Goal: Task Accomplishment & Management: Manage account settings

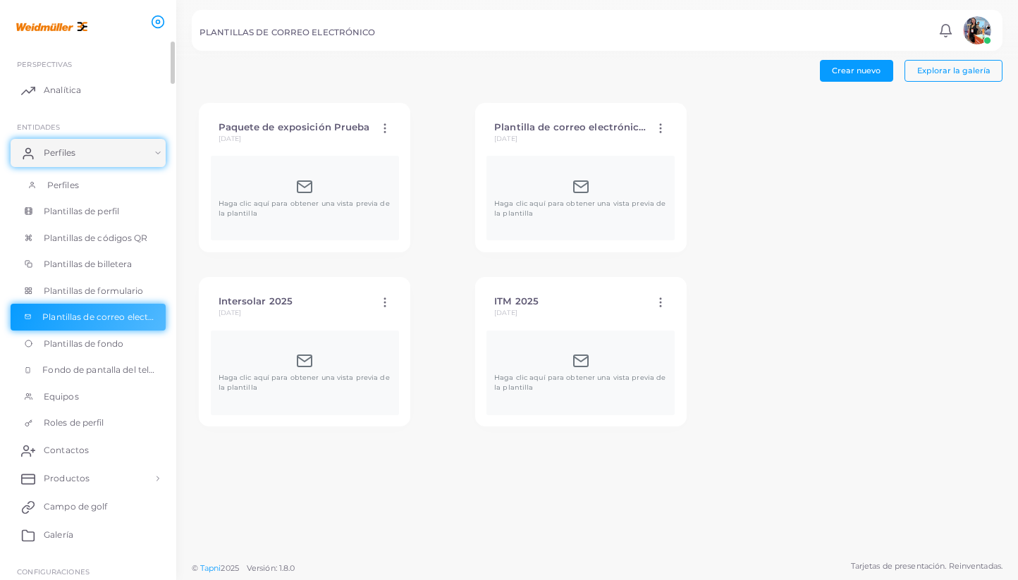
click at [59, 187] on font "Perfiles" at bounding box center [63, 185] width 32 height 11
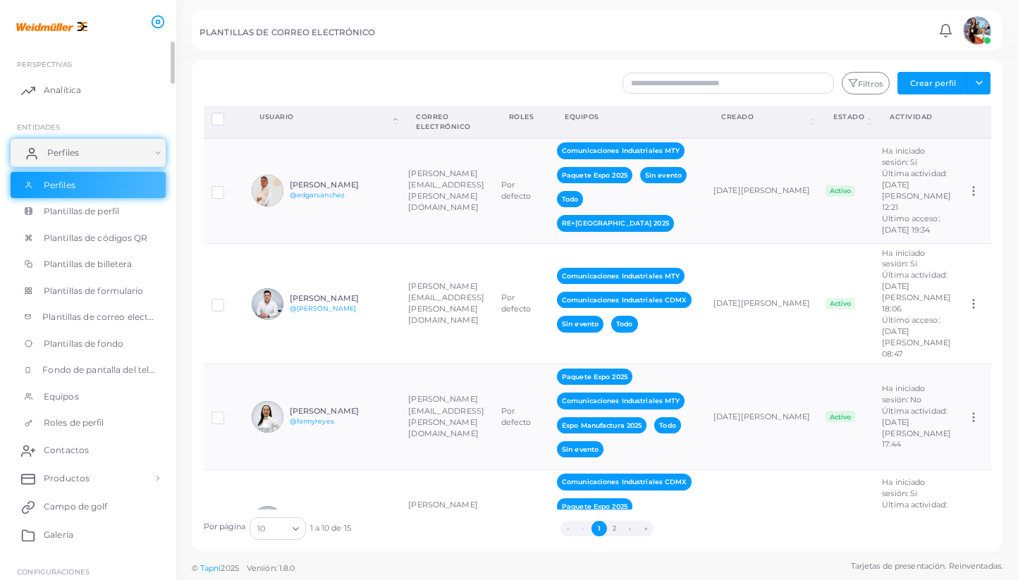
click at [88, 160] on link "Perfiles" at bounding box center [88, 153] width 155 height 28
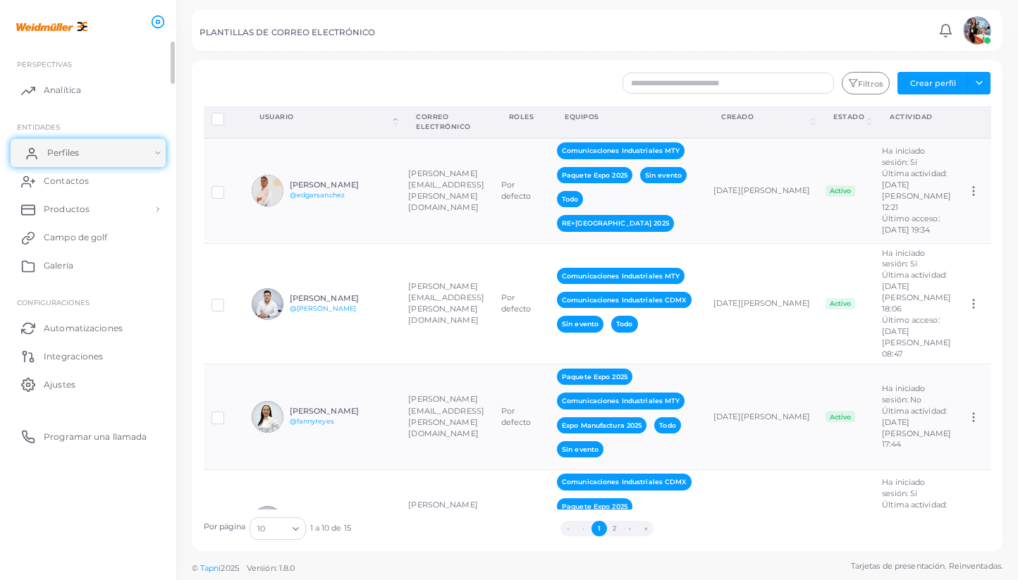
click at [88, 160] on link "Perfiles" at bounding box center [88, 153] width 155 height 28
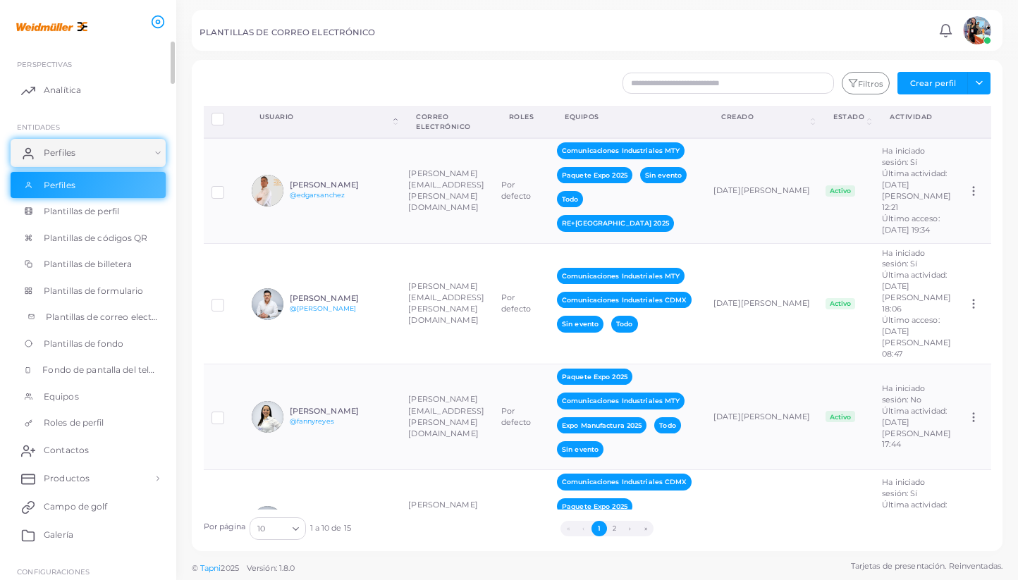
click at [97, 323] on span "Plantillas de correo electrónico" at bounding box center [102, 317] width 113 height 13
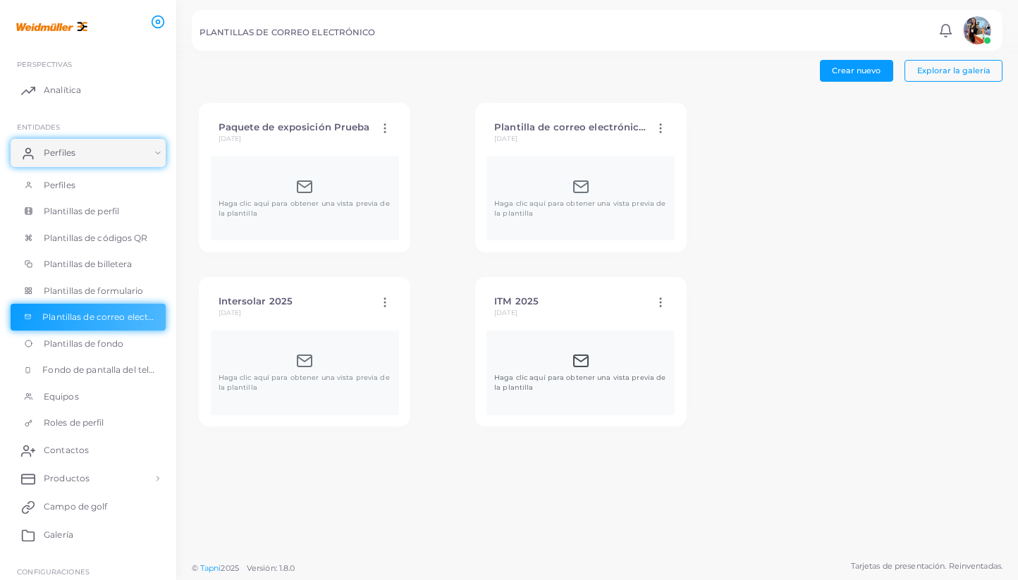
click at [494, 370] on div "Haga clic aquí para obtener una vista previa de la plantilla" at bounding box center [580, 373] width 173 height 40
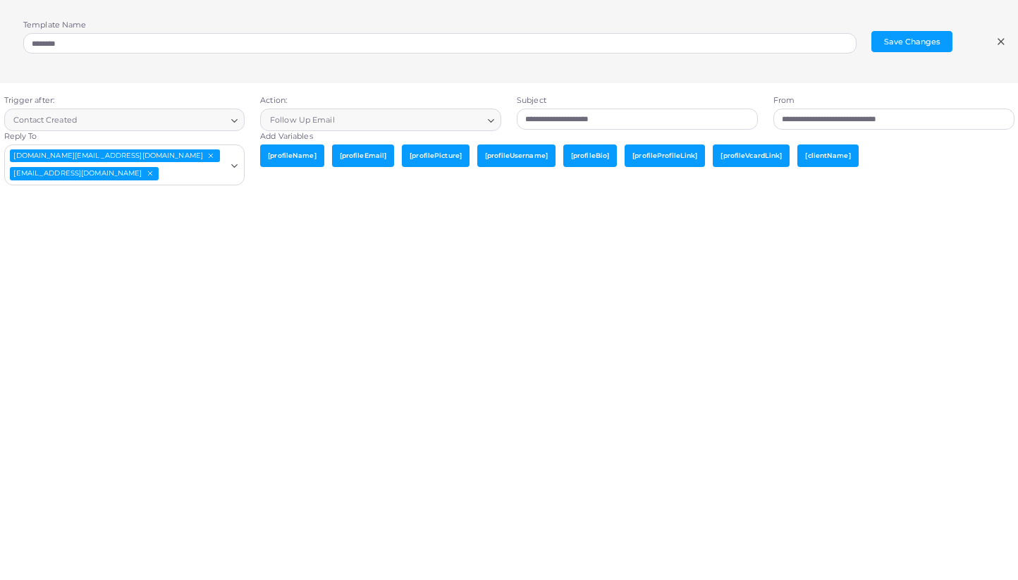
click at [281, 370] on div "**********" at bounding box center [509, 359] width 1034 height 552
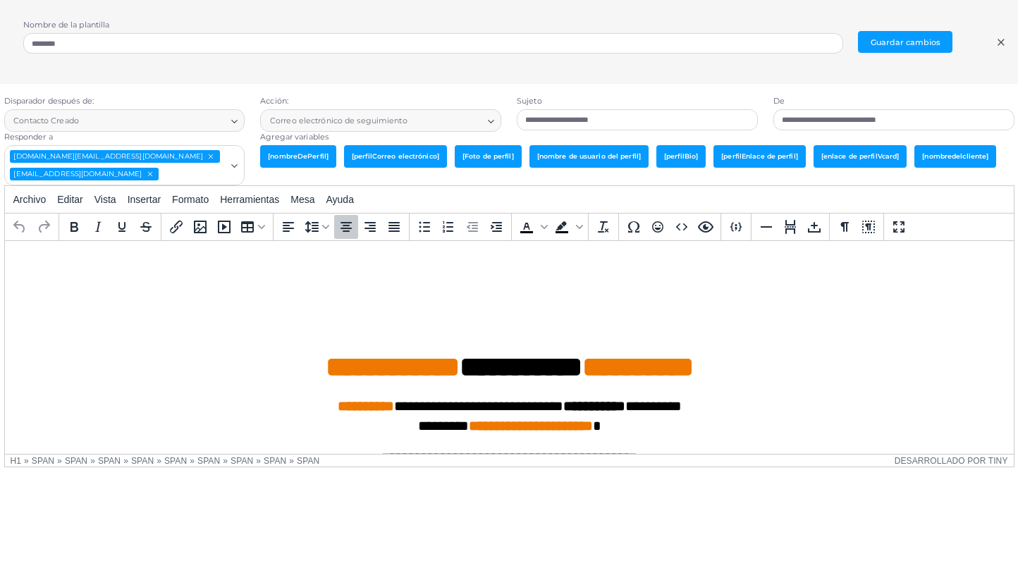
click at [504, 342] on h1 "**********" at bounding box center [509, 332] width 987 height 106
click at [489, 305] on h1 "**********" at bounding box center [509, 332] width 987 height 106
click at [197, 231] on icon "Galería de medios" at bounding box center [200, 227] width 17 height 17
click at [152, 201] on font "Insertar" at bounding box center [144, 199] width 33 height 11
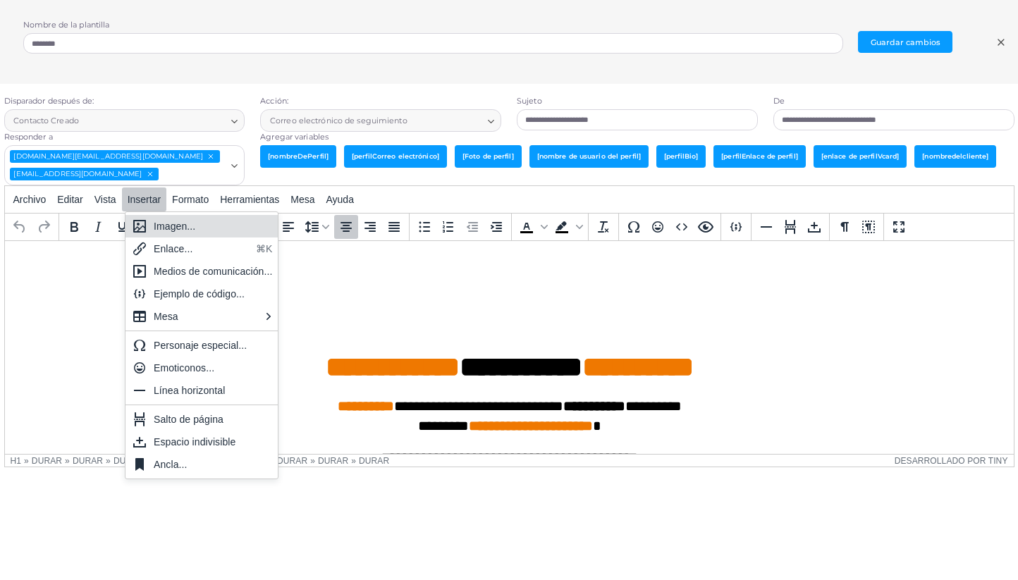
click at [200, 231] on div "Imagen..." at bounding box center [213, 226] width 119 height 17
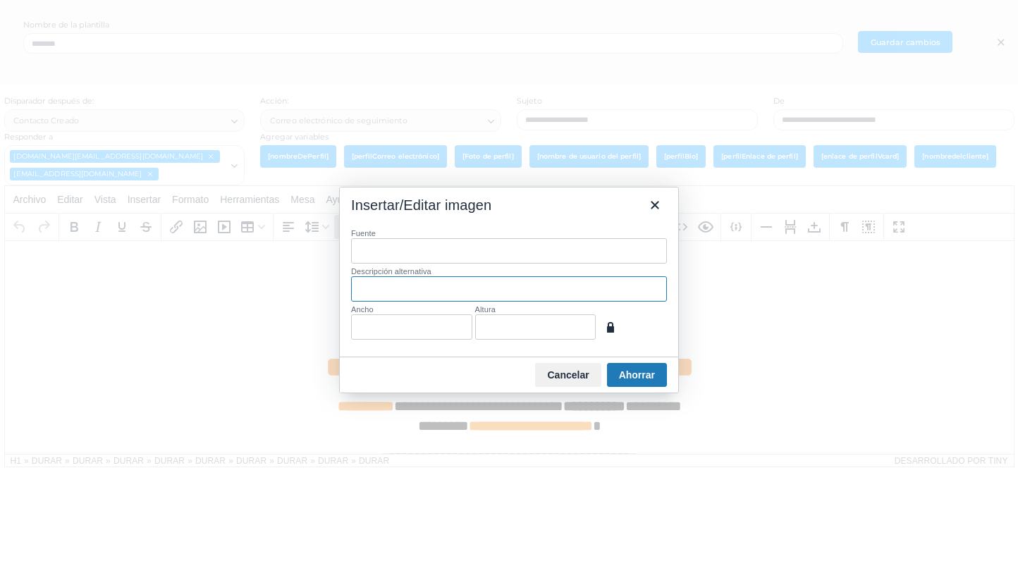
click at [415, 294] on input "Descripción alternativa" at bounding box center [509, 288] width 316 height 25
click at [406, 326] on input "Ancho" at bounding box center [411, 327] width 121 height 25
click at [588, 331] on input "Altura" at bounding box center [535, 327] width 121 height 25
click at [409, 334] on input "Ancho" at bounding box center [411, 327] width 121 height 25
type input "****"
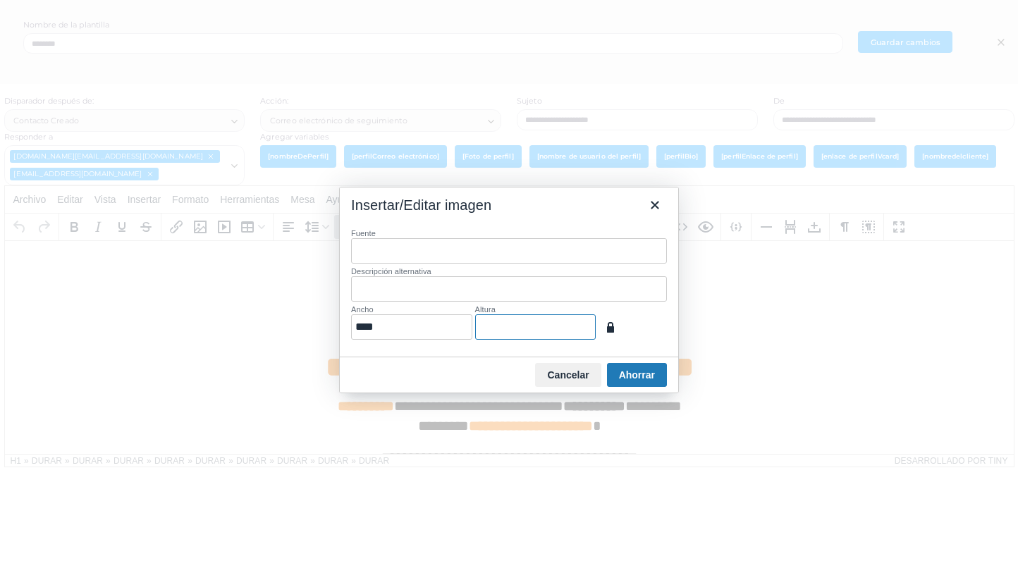
click at [515, 328] on input "Altura" at bounding box center [535, 327] width 121 height 25
type input "***"
click at [649, 379] on font "Ahorrar" at bounding box center [637, 375] width 36 height 11
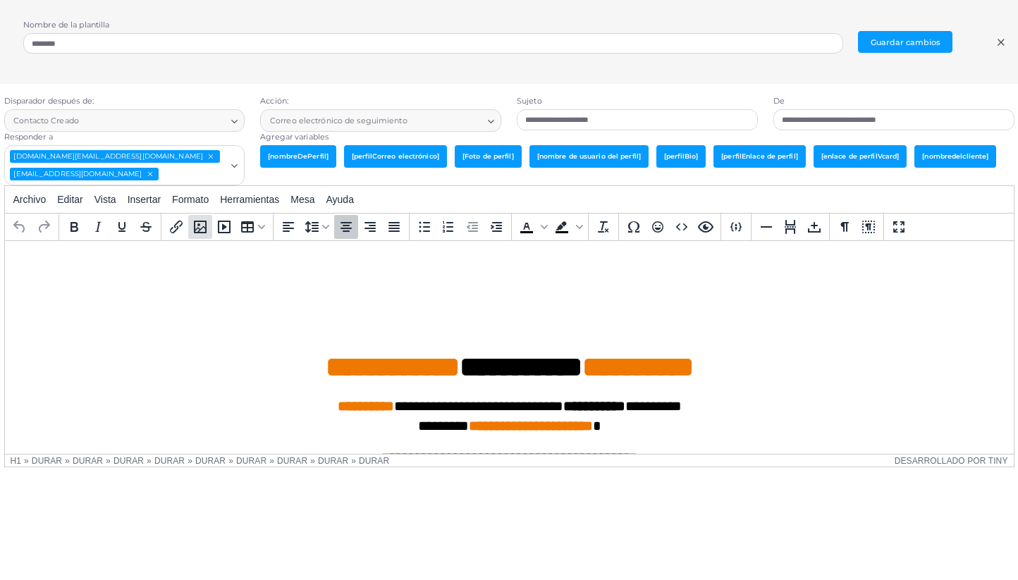
click at [196, 226] on icon "Galería de medios" at bounding box center [200, 227] width 17 height 17
click at [178, 234] on icon "Insertar/editar enlace" at bounding box center [176, 227] width 17 height 17
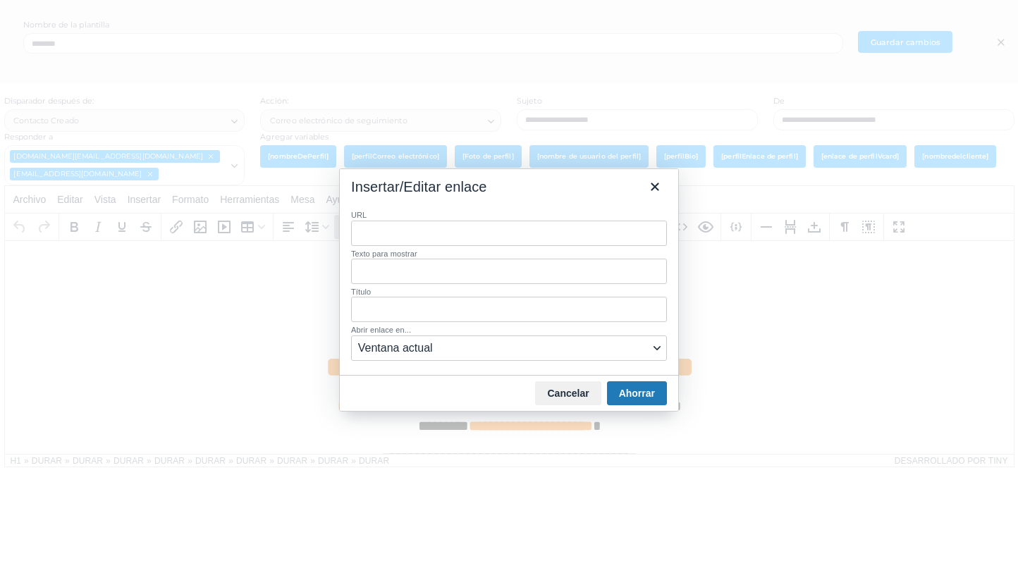
click at [581, 231] on input "URL" at bounding box center [509, 233] width 316 height 25
click at [517, 266] on input "Texto para mostrar" at bounding box center [509, 271] width 316 height 25
click at [495, 310] on input "Título" at bounding box center [509, 309] width 316 height 25
click at [484, 341] on span "Ventana actual" at bounding box center [503, 348] width 291 height 17
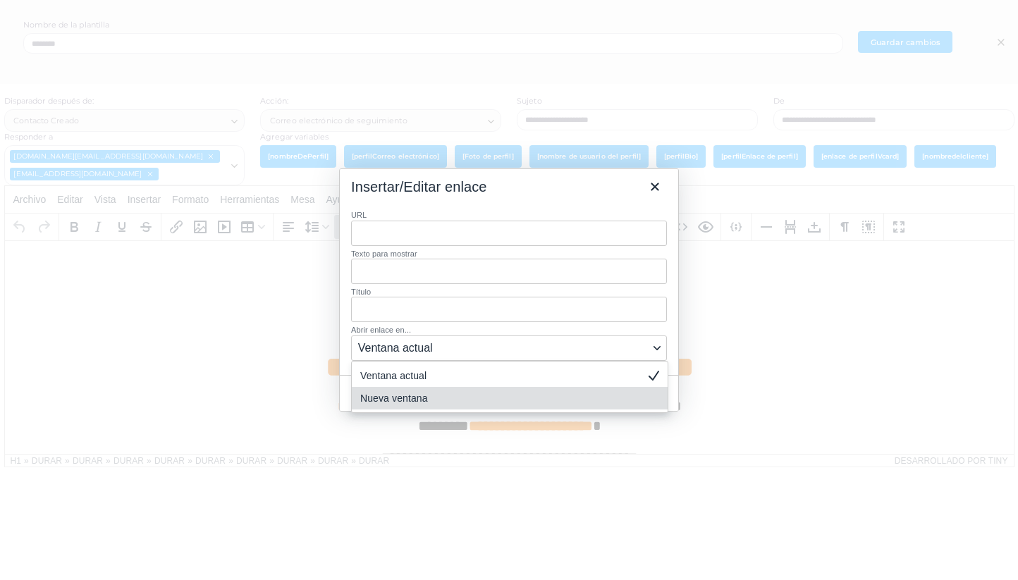
click at [424, 394] on font "Nueva ventana" at bounding box center [394, 398] width 68 height 11
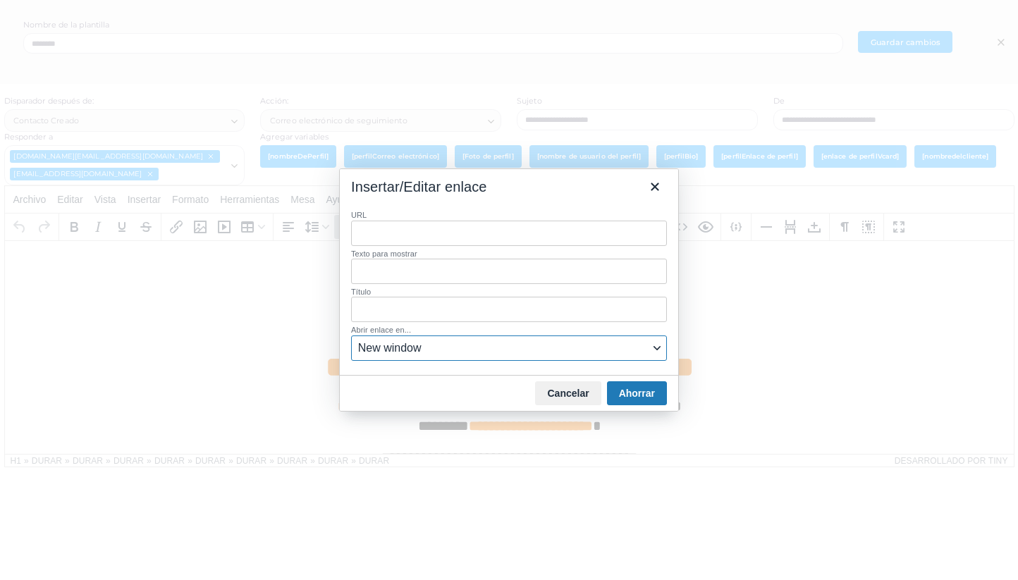
click at [427, 350] on span "New window" at bounding box center [503, 348] width 291 height 17
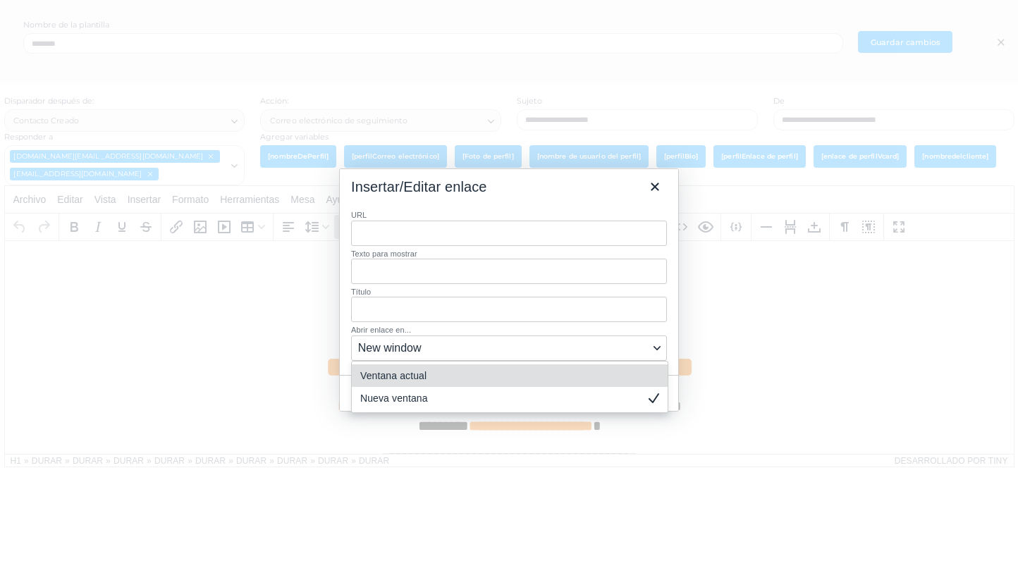
click at [412, 373] on font "Ventana actual" at bounding box center [393, 375] width 66 height 11
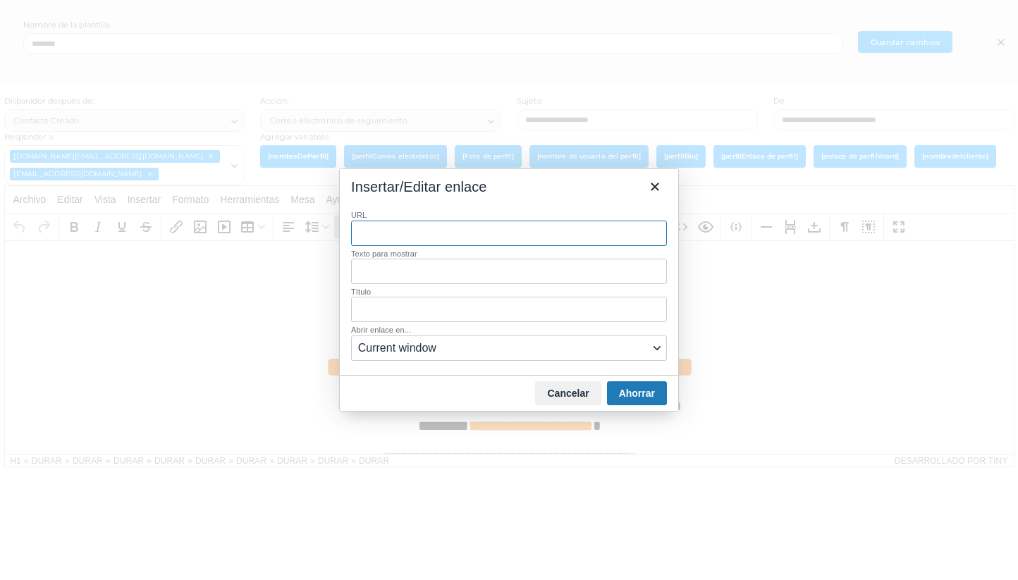
click at [496, 238] on input "URL" at bounding box center [509, 233] width 316 height 25
paste input "**********"
type input "**********"
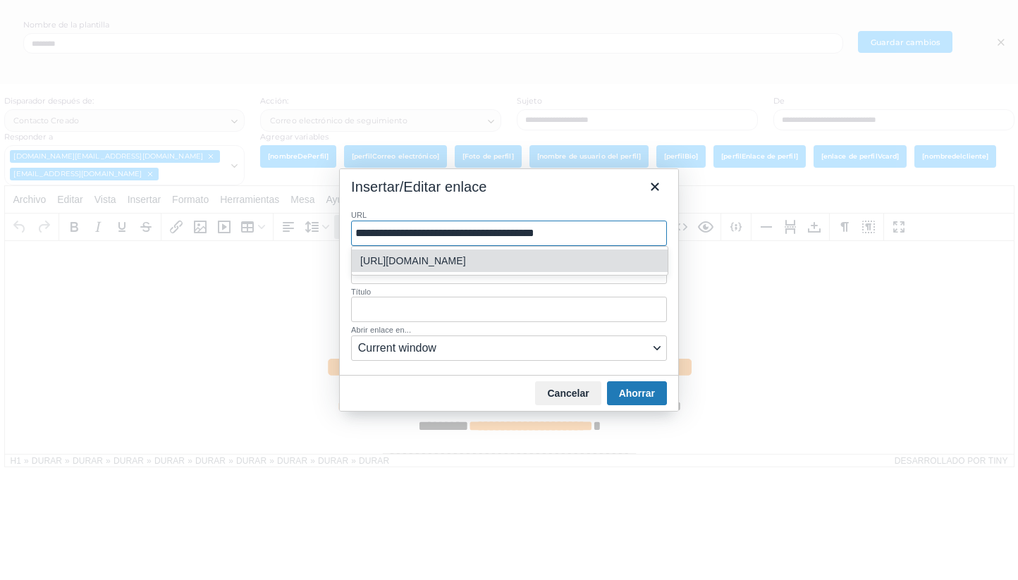
click at [602, 231] on input "**********" at bounding box center [509, 233] width 316 height 25
type input "**********"
click at [654, 183] on icon "Cerca" at bounding box center [655, 186] width 17 height 17
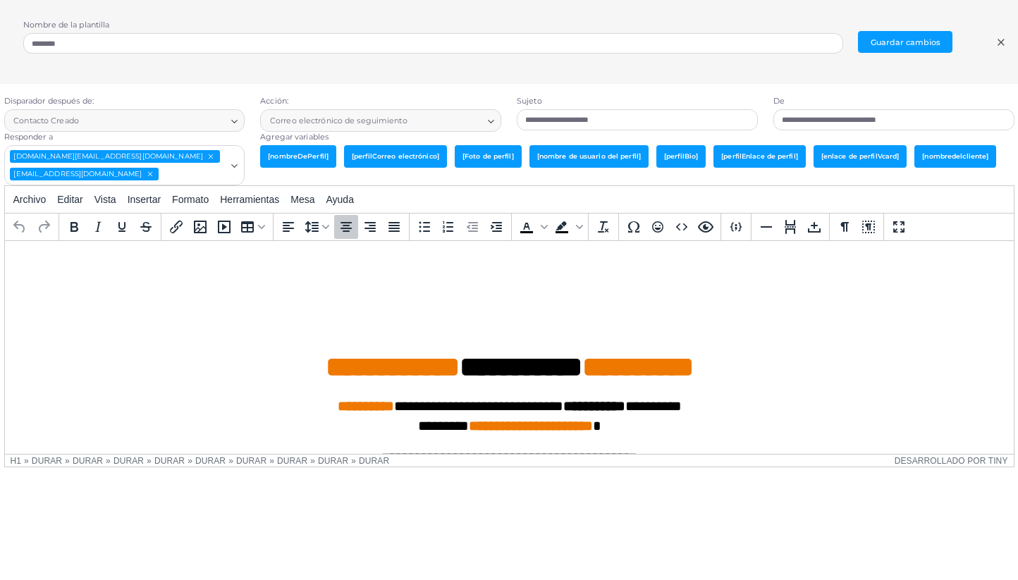
drag, startPoint x: 513, startPoint y: 318, endPoint x: 463, endPoint y: 279, distance: 63.8
click at [463, 279] on h1 "**********" at bounding box center [509, 332] width 987 height 106
click at [141, 200] on font "Insertar" at bounding box center [144, 199] width 33 height 11
click at [364, 231] on font "Ayuda" at bounding box center [372, 226] width 28 height 11
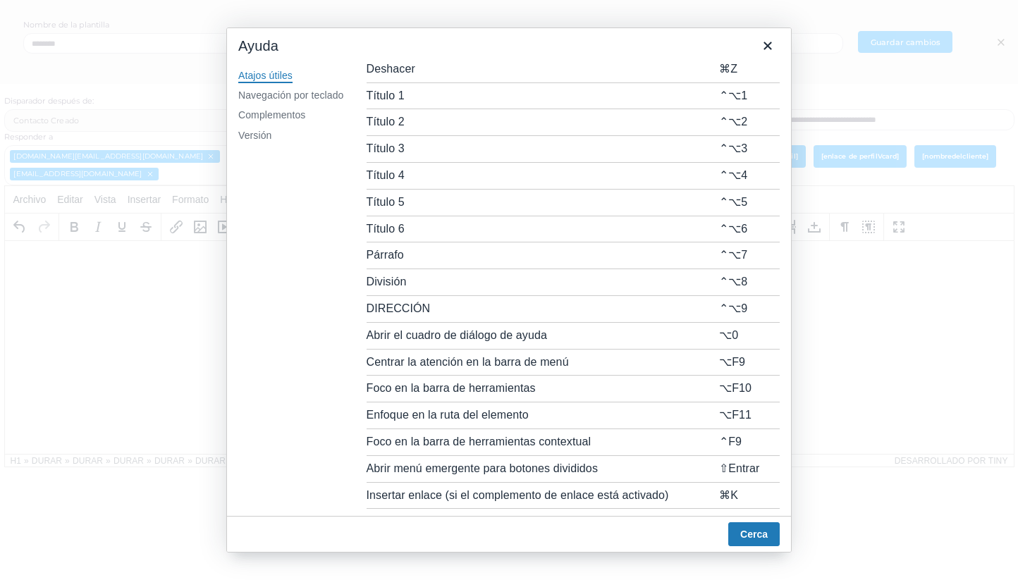
scroll to position [279, 0]
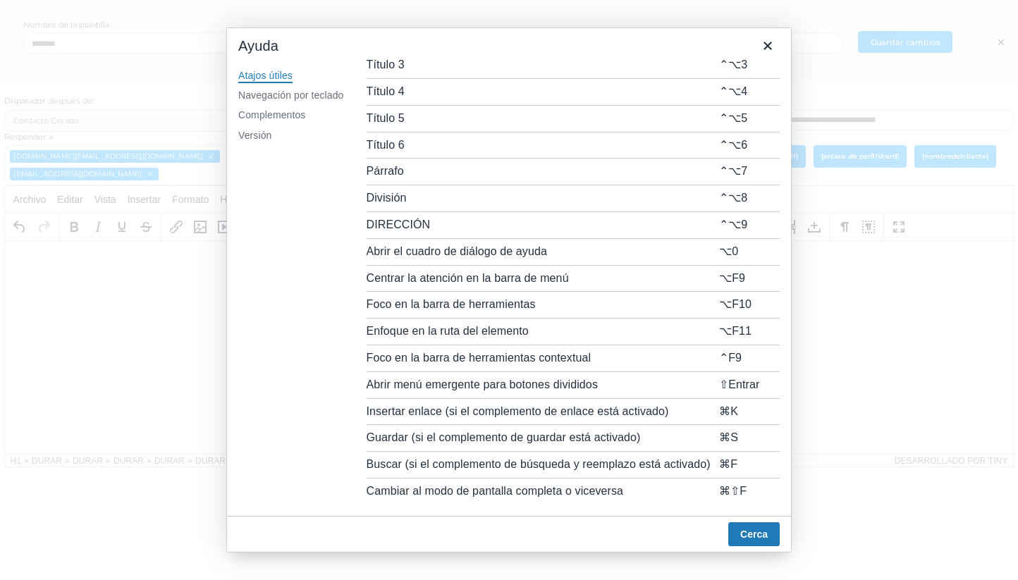
click at [263, 73] on font "Atajos útiles" at bounding box center [265, 75] width 54 height 11
click at [271, 99] on font "Navegación por teclado" at bounding box center [291, 95] width 106 height 11
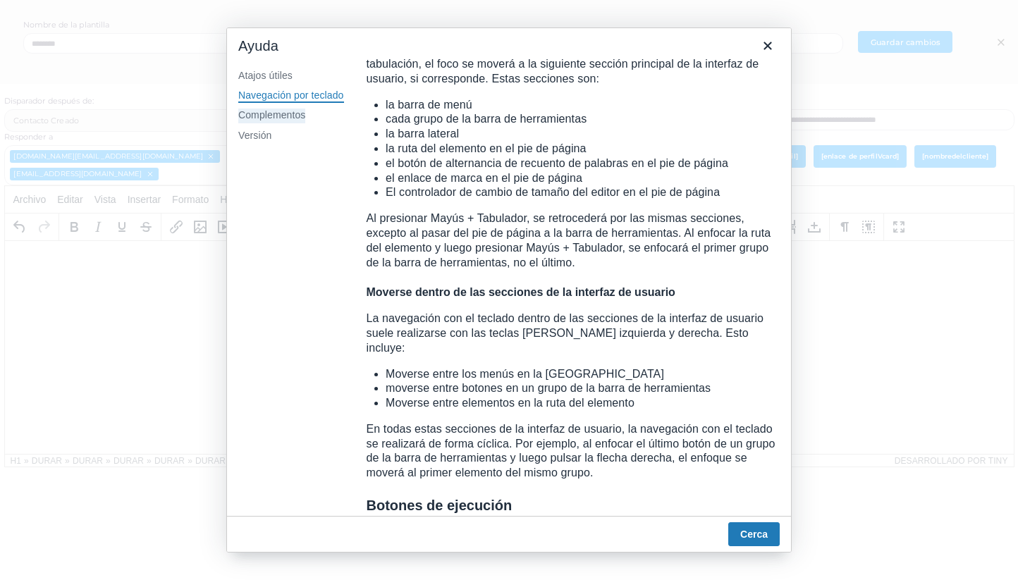
click at [274, 116] on font "Complementos" at bounding box center [271, 114] width 67 height 11
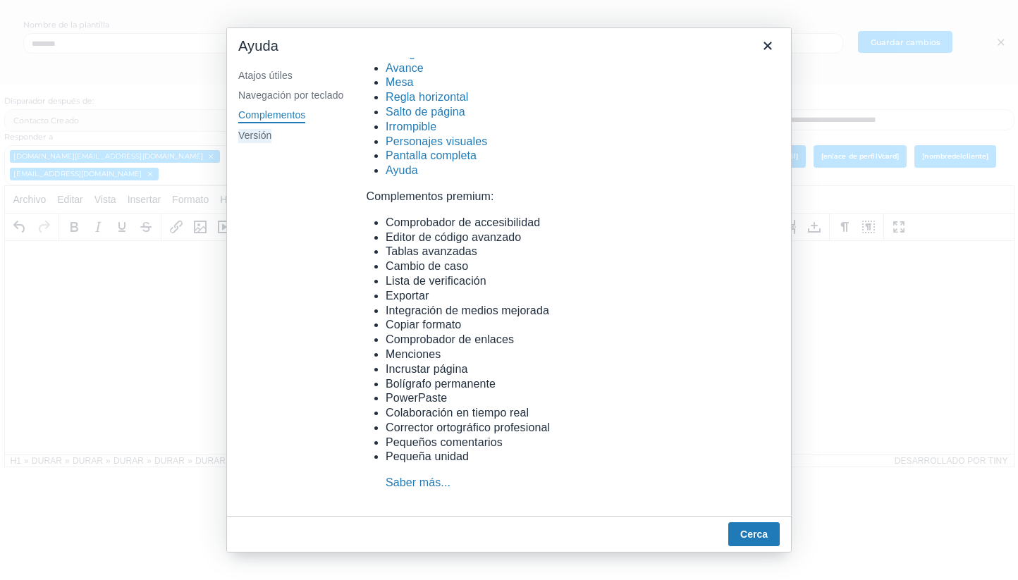
click at [266, 140] on font "Versión" at bounding box center [254, 135] width 33 height 11
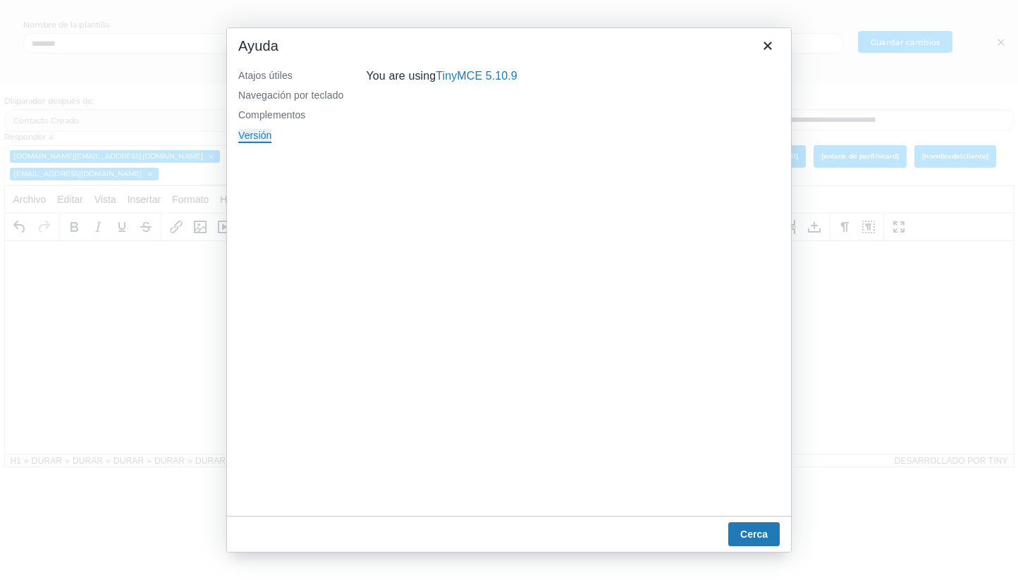
scroll to position [0, 0]
click at [772, 46] on icon "Cerca" at bounding box center [767, 45] width 17 height 17
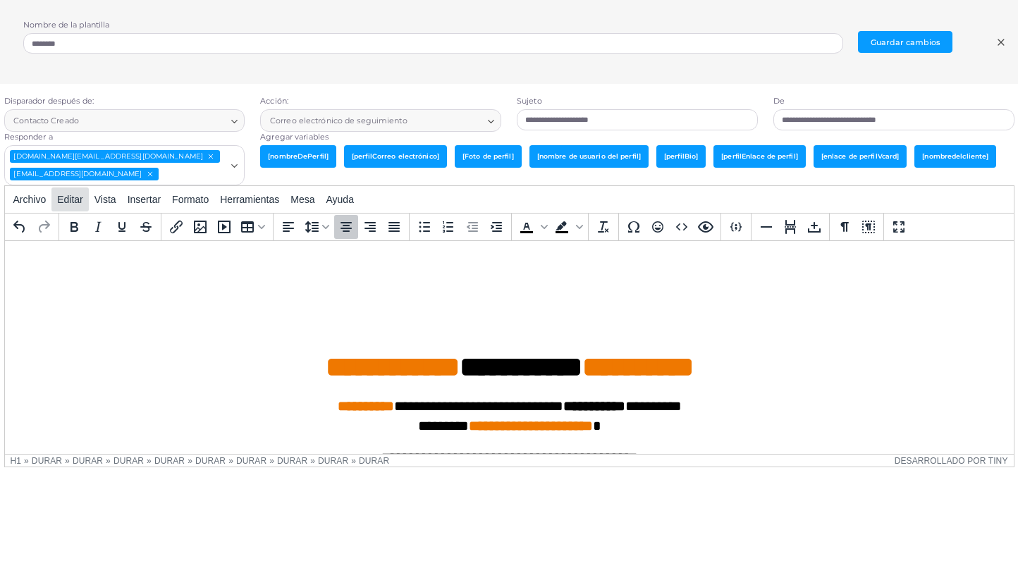
click at [71, 205] on font "Editar" at bounding box center [70, 199] width 26 height 11
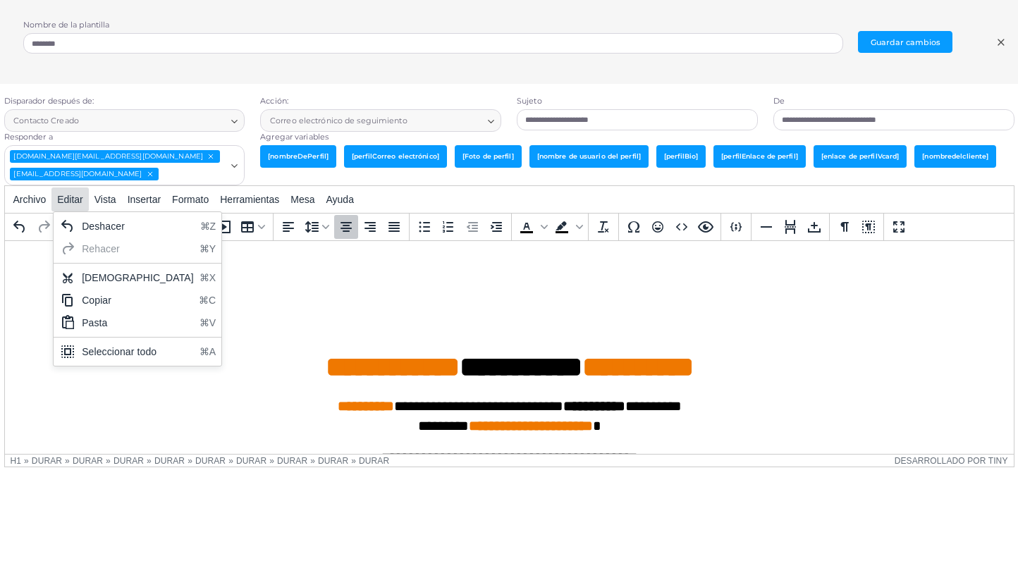
click at [68, 202] on font "Editar" at bounding box center [70, 199] width 26 height 11
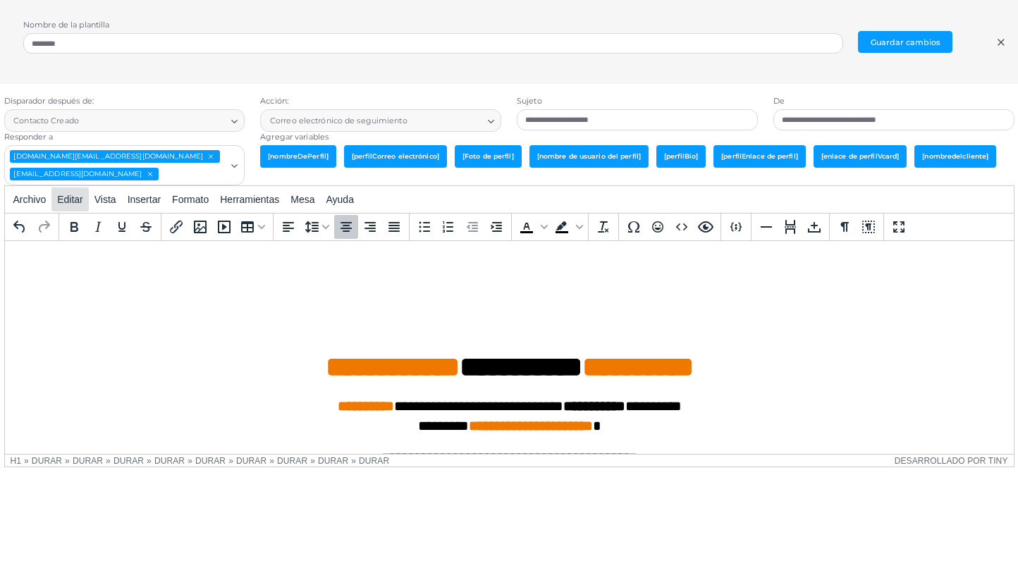
click at [68, 202] on font "Editar" at bounding box center [70, 199] width 26 height 11
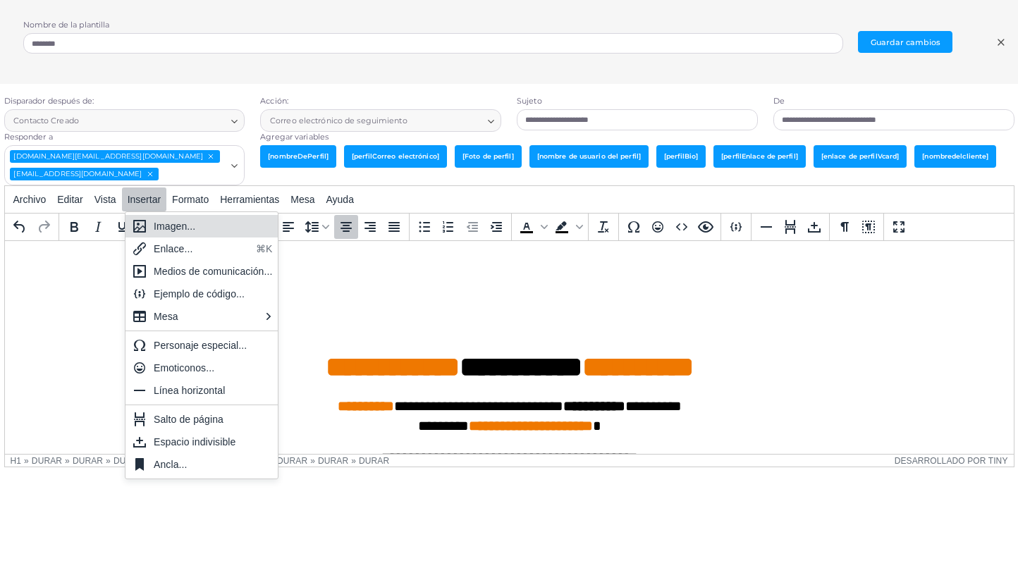
click at [164, 221] on font "Imagen..." at bounding box center [175, 226] width 42 height 11
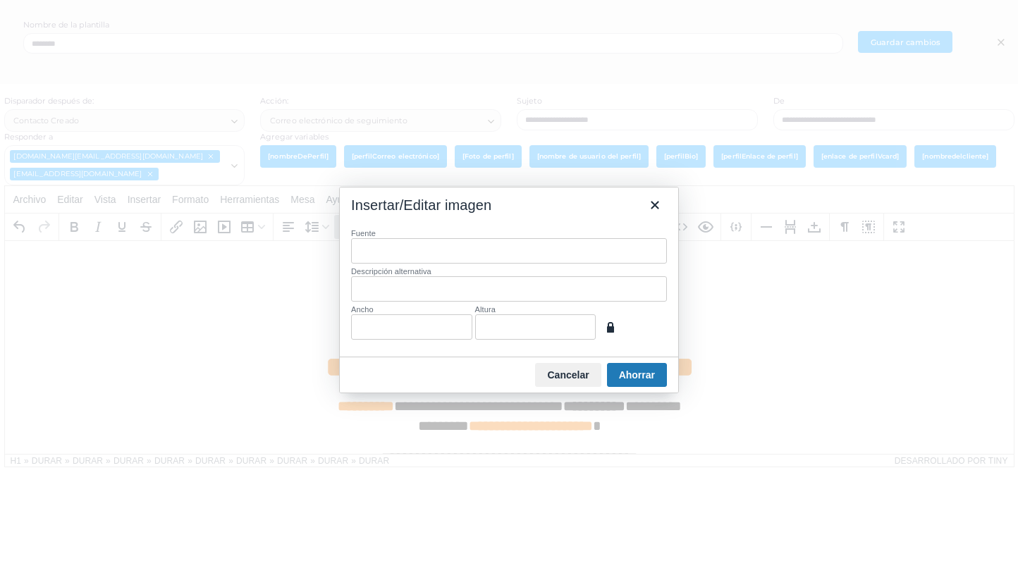
click at [436, 259] on input "Fuente" at bounding box center [509, 250] width 316 height 25
click at [418, 291] on input "Descripción alternativa" at bounding box center [509, 288] width 316 height 25
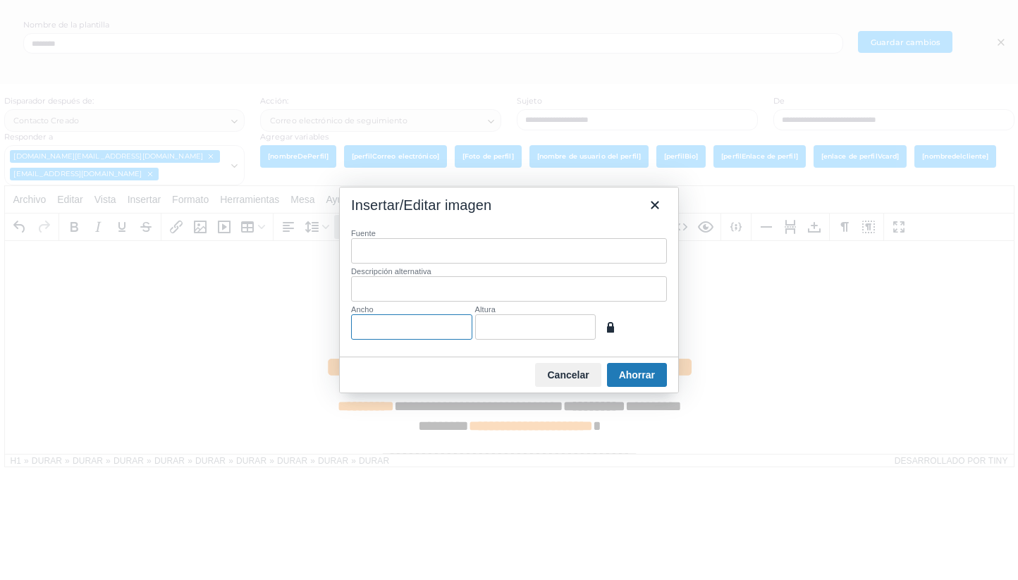
click at [415, 338] on input "Ancho" at bounding box center [411, 327] width 121 height 25
click at [534, 330] on input "Altura" at bounding box center [535, 327] width 121 height 25
click at [646, 372] on font "Ahorrar" at bounding box center [637, 375] width 36 height 11
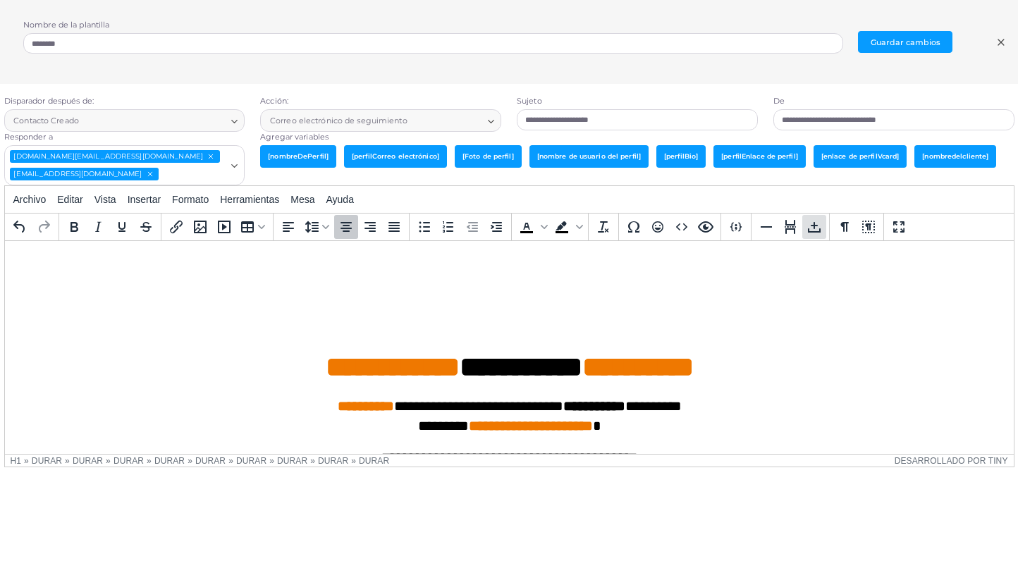
click at [811, 224] on icon "Espacio indivisible" at bounding box center [814, 227] width 17 height 17
click at [814, 224] on icon "Espacio indivisible" at bounding box center [814, 227] width 13 height 11
click at [489, 167] on span "[Foto de perfil]" at bounding box center [488, 156] width 67 height 22
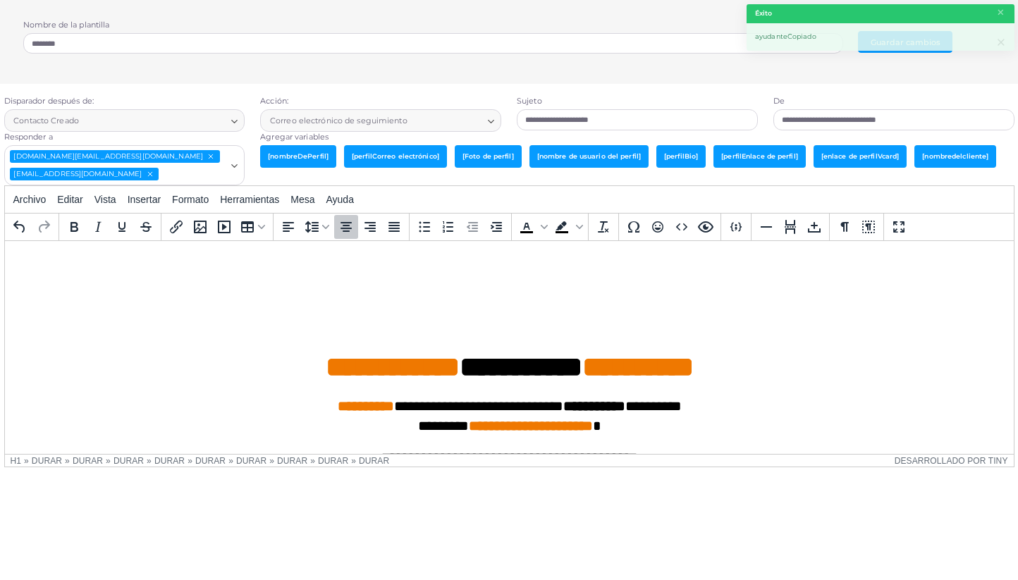
click at [496, 155] on font "[Foto de perfil]" at bounding box center [488, 156] width 51 height 8
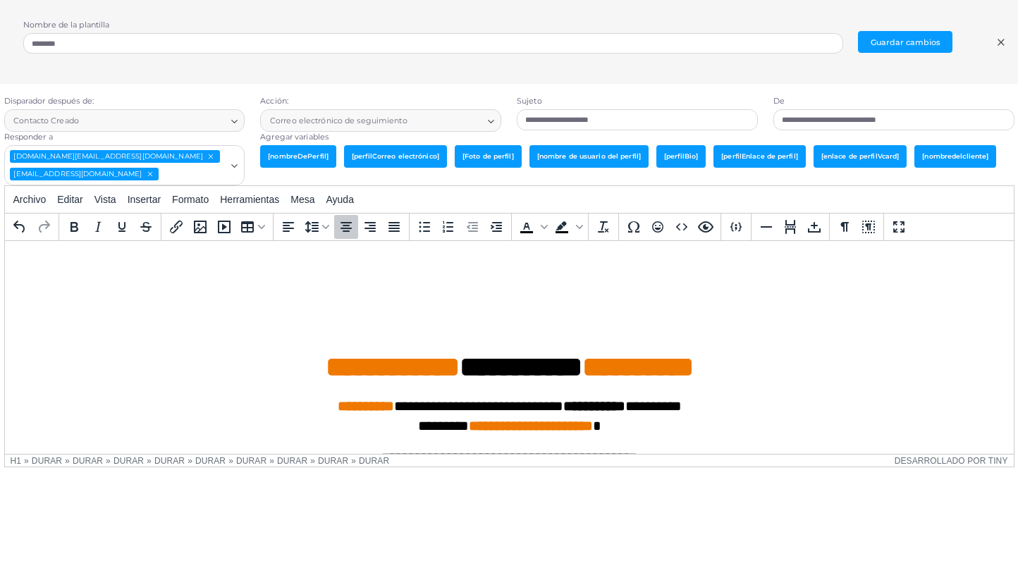
click at [468, 157] on font "[Foto de perfil]" at bounding box center [488, 156] width 51 height 8
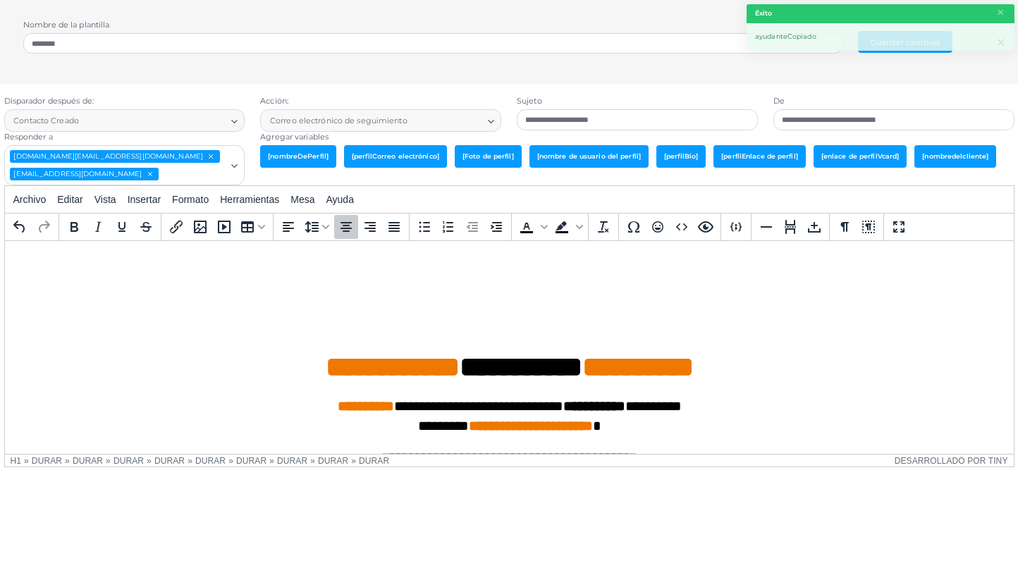
click at [1006, 11] on header "Éxito ×" at bounding box center [881, 13] width 268 height 19
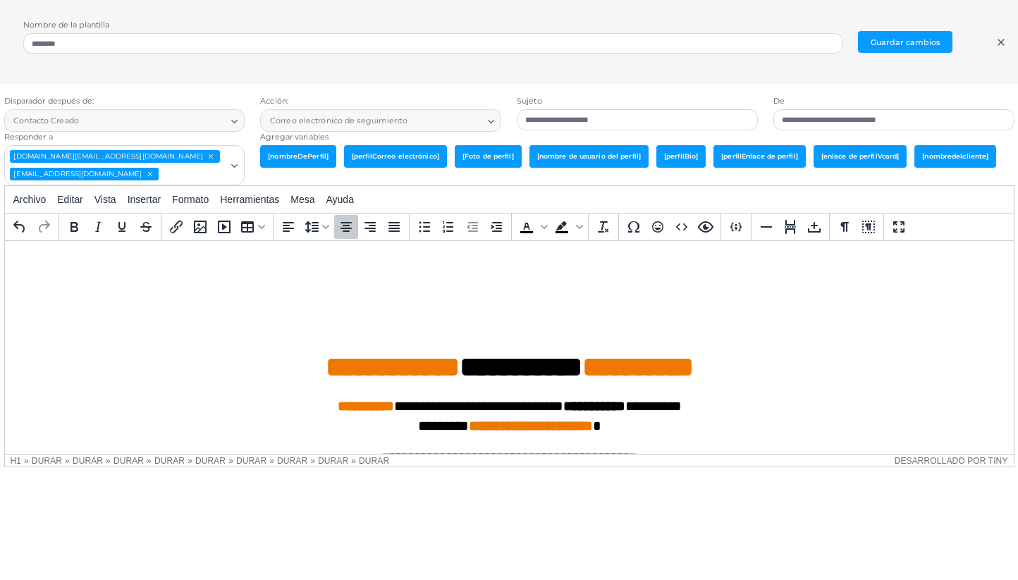
click at [614, 157] on font "[nombre de usuario del perfil]" at bounding box center [589, 156] width 104 height 8
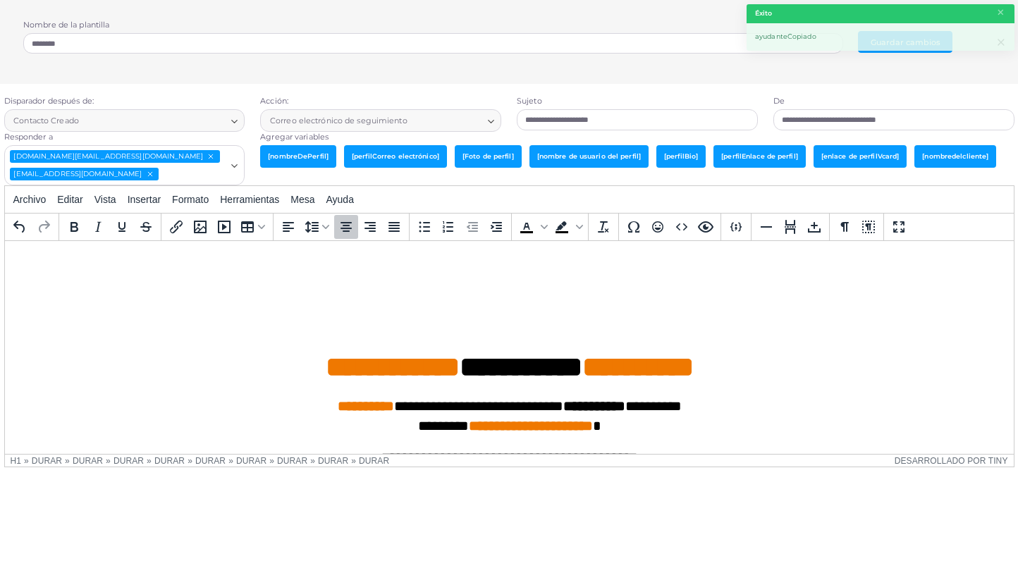
click at [689, 154] on font "[perfilBio]" at bounding box center [681, 156] width 34 height 8
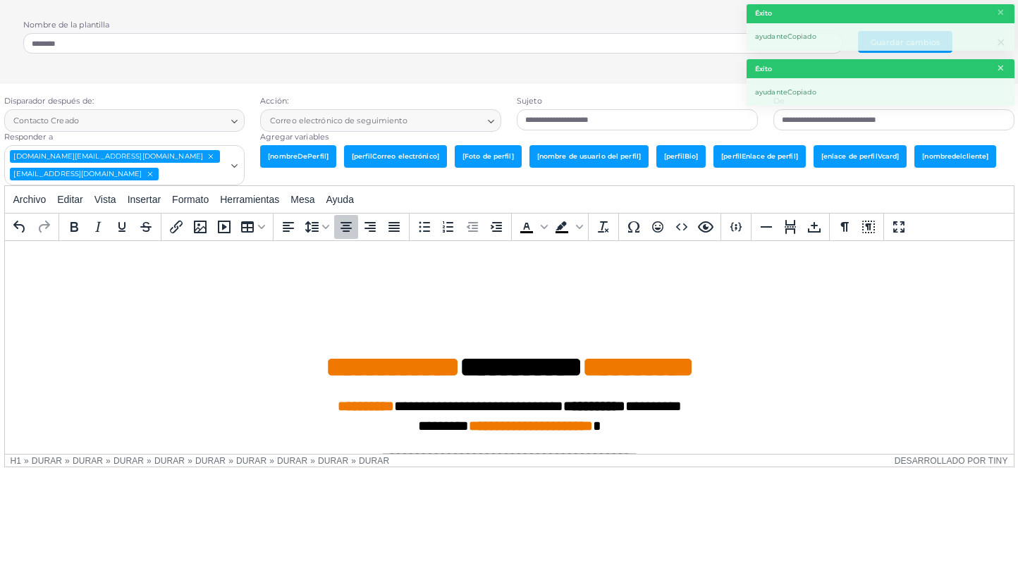
drag, startPoint x: 1004, startPoint y: 68, endPoint x: 1004, endPoint y: 54, distance: 14.1
click at [1004, 68] on font "×" at bounding box center [1000, 68] width 9 height 19
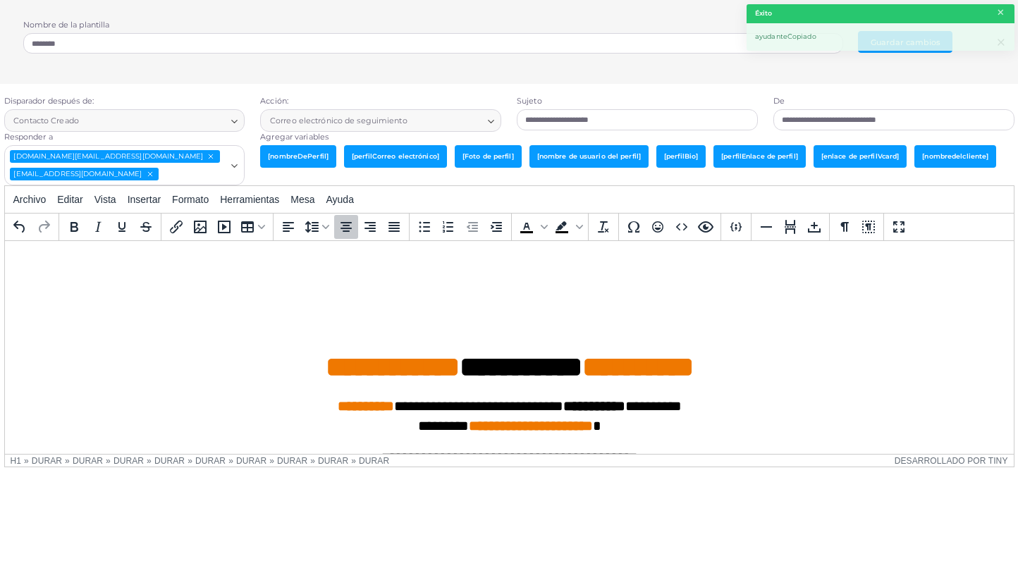
click at [1004, 15] on font "×" at bounding box center [1000, 12] width 9 height 19
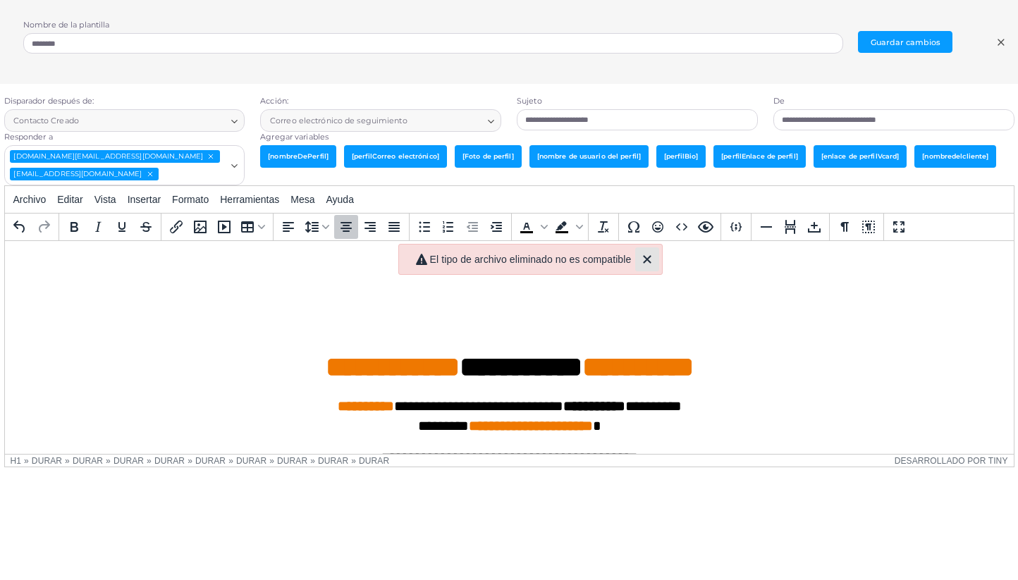
click at [656, 257] on icon "Cerca" at bounding box center [647, 259] width 17 height 17
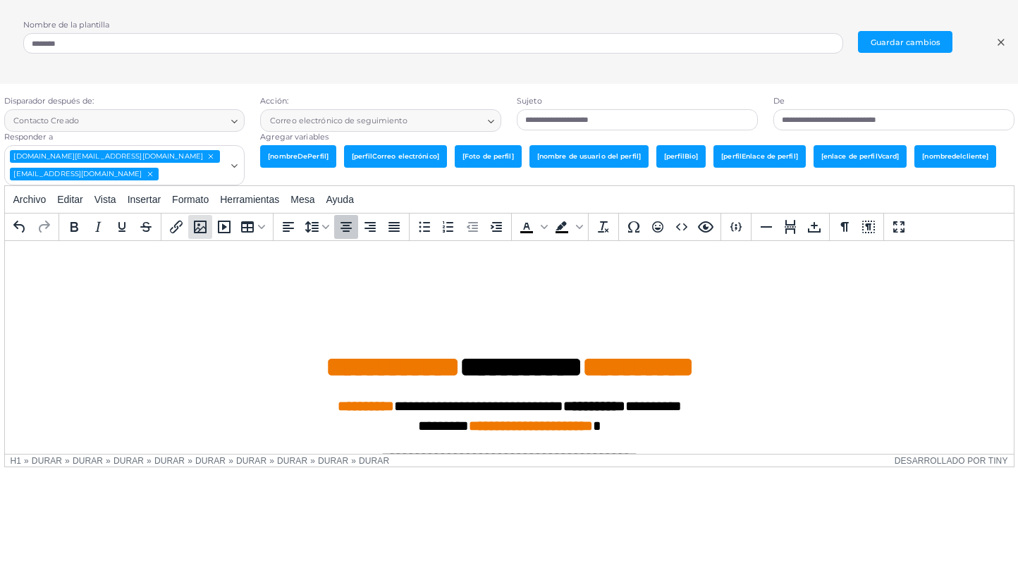
click at [205, 232] on icon "Galería de medios" at bounding box center [200, 227] width 17 height 17
click at [150, 202] on font "Insertar" at bounding box center [144, 199] width 33 height 11
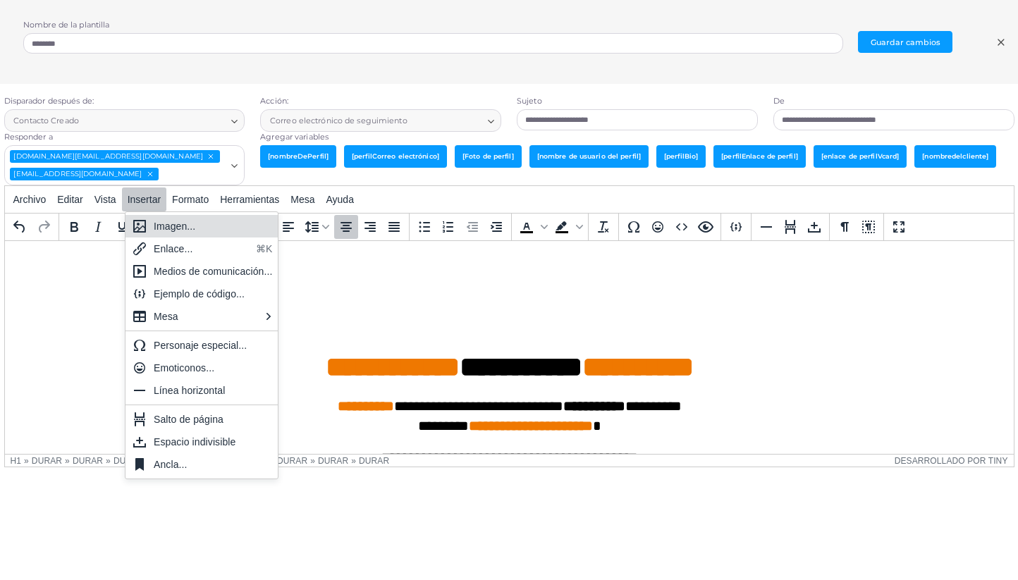
click at [165, 230] on font "Imagen..." at bounding box center [175, 226] width 42 height 11
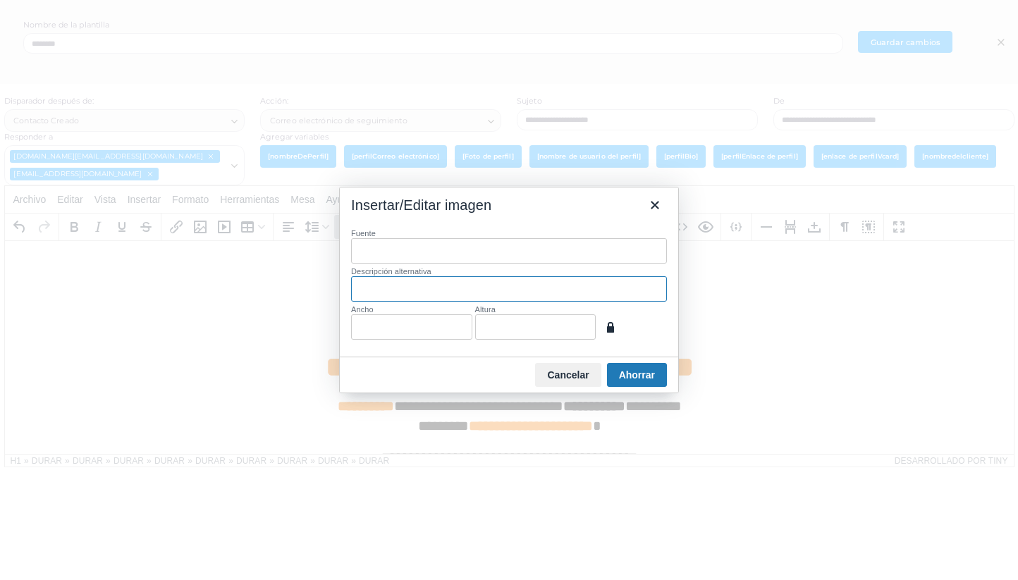
click at [437, 288] on input "Descripción alternativa" at bounding box center [509, 288] width 316 height 25
click at [422, 328] on input "Ancho" at bounding box center [411, 327] width 121 height 25
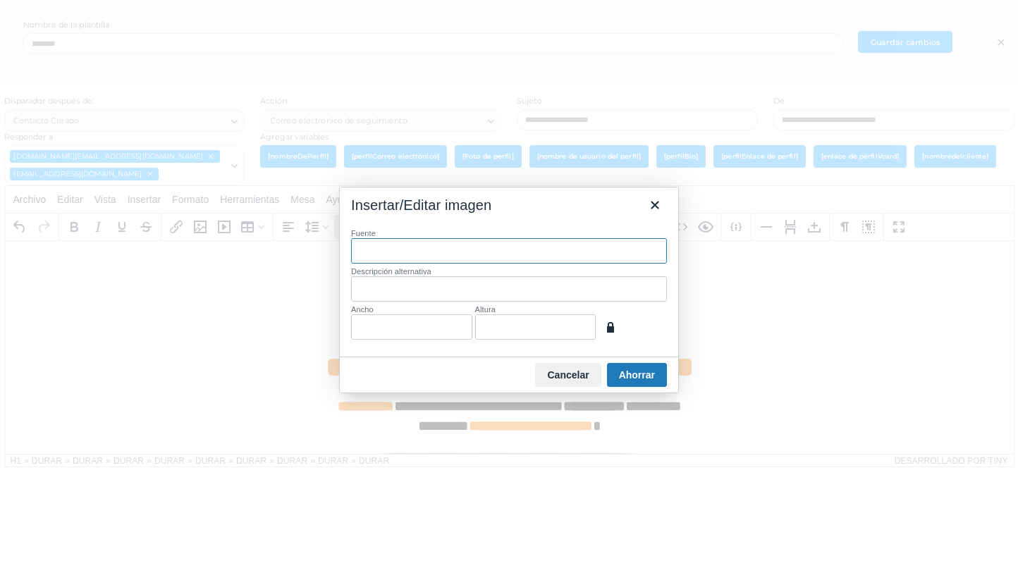
click at [436, 255] on input "Fuente" at bounding box center [509, 250] width 316 height 25
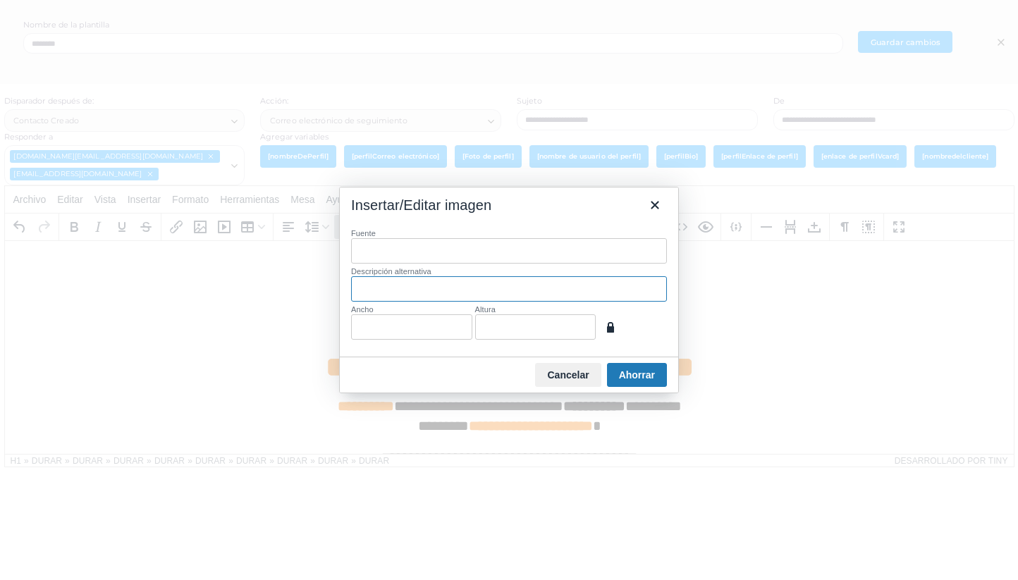
click at [427, 290] on input "Descripción alternativa" at bounding box center [509, 288] width 316 height 25
click at [444, 339] on input "Ancho" at bounding box center [411, 327] width 121 height 25
type input "****"
click at [530, 337] on input "Altura" at bounding box center [535, 327] width 121 height 25
type input "***"
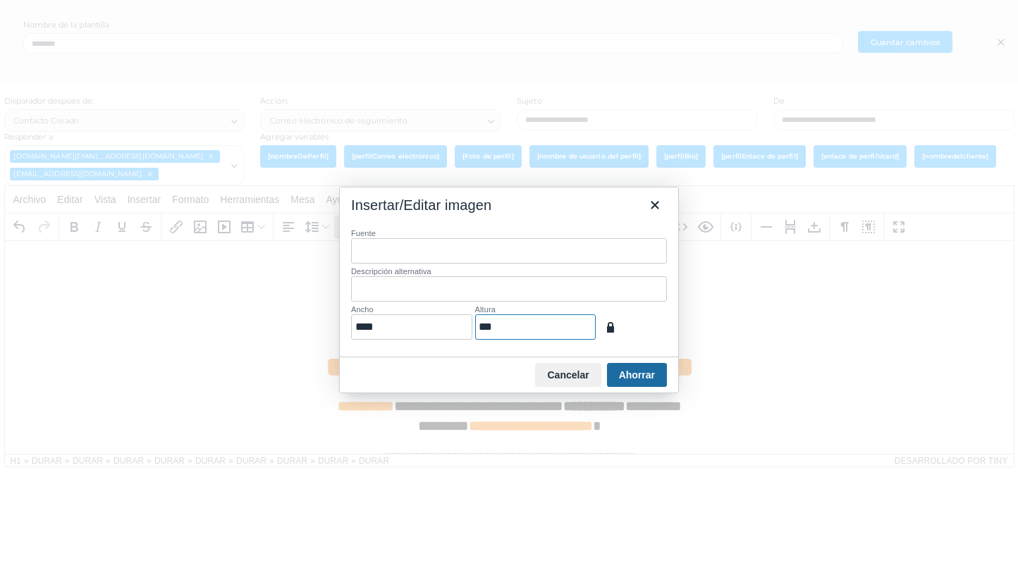
click at [638, 370] on font "Ahorrar" at bounding box center [637, 375] width 36 height 11
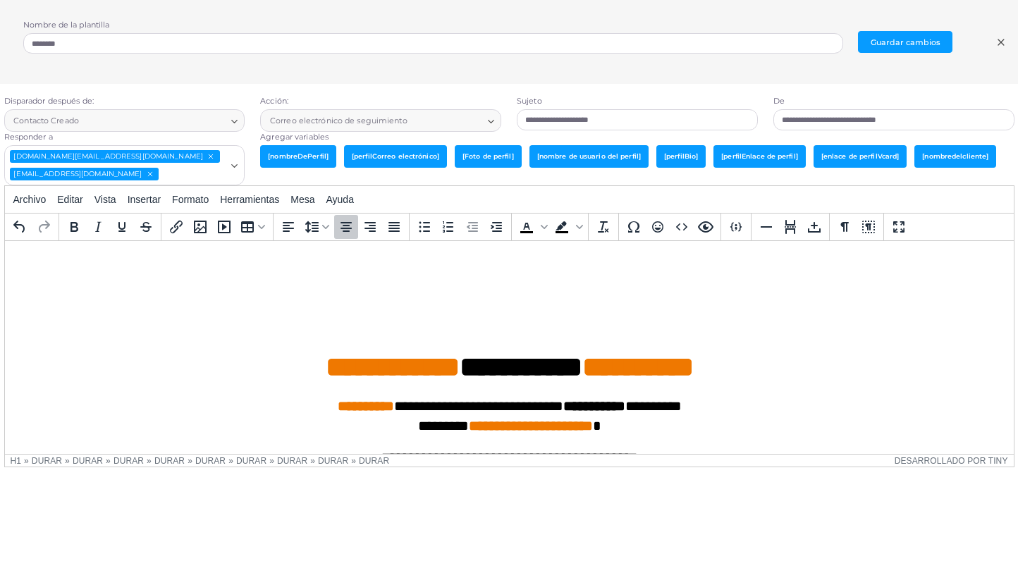
click at [499, 293] on h1 "**********" at bounding box center [509, 332] width 987 height 106
click at [504, 307] on h1 "**********" at bounding box center [509, 332] width 987 height 106
drag, startPoint x: 535, startPoint y: 322, endPoint x: 418, endPoint y: 276, distance: 125.3
click at [418, 276] on body "**********" at bounding box center [509, 470] width 987 height 436
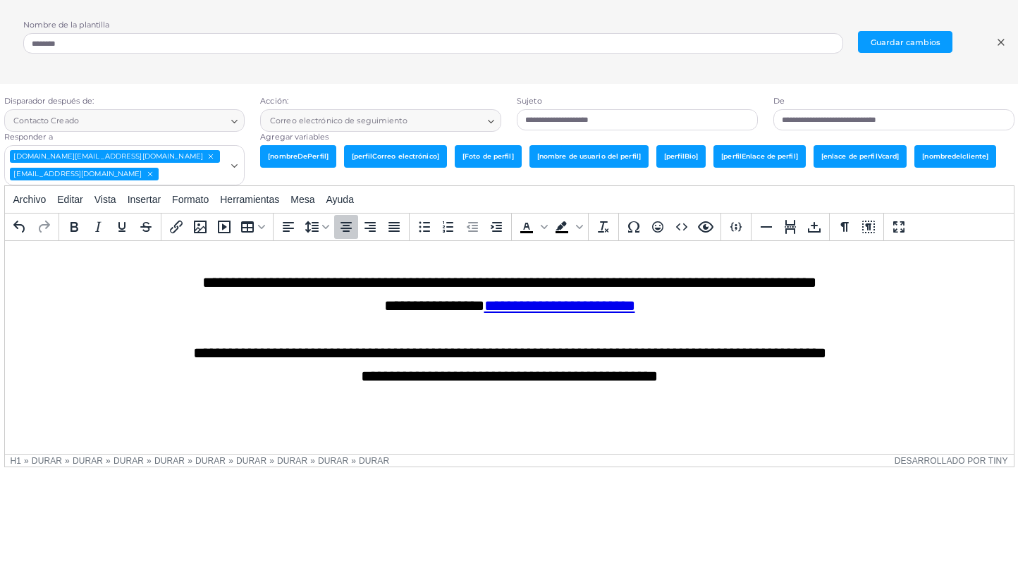
scroll to position [587, 0]
click at [16, 410] on img "Área de texto enriquecido. Presione ALT-0 para obtener ayuda." at bounding box center [16, 410] width 0 height 0
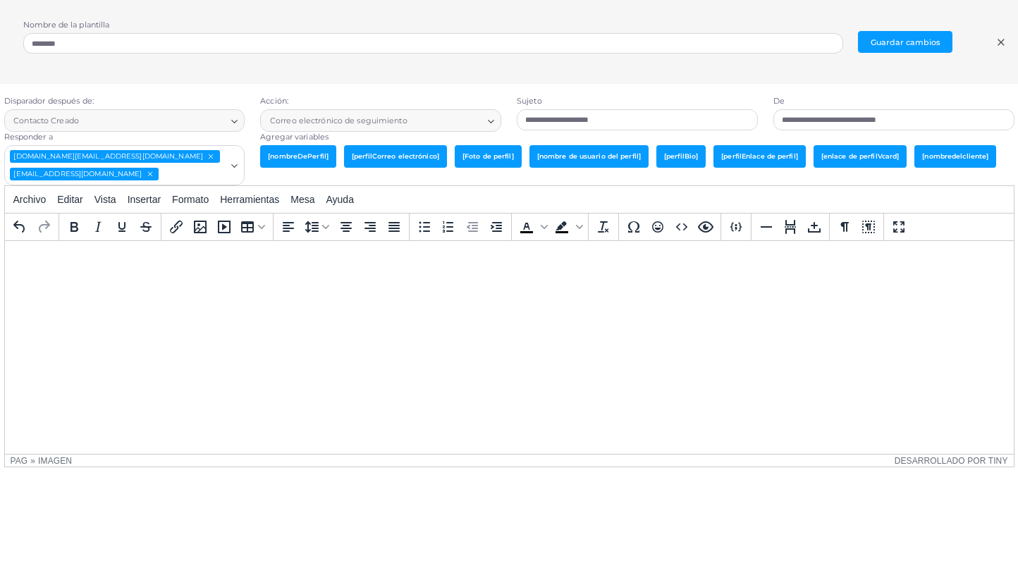
scroll to position [494, 0]
click at [155, 204] on font "Insertar" at bounding box center [144, 199] width 33 height 11
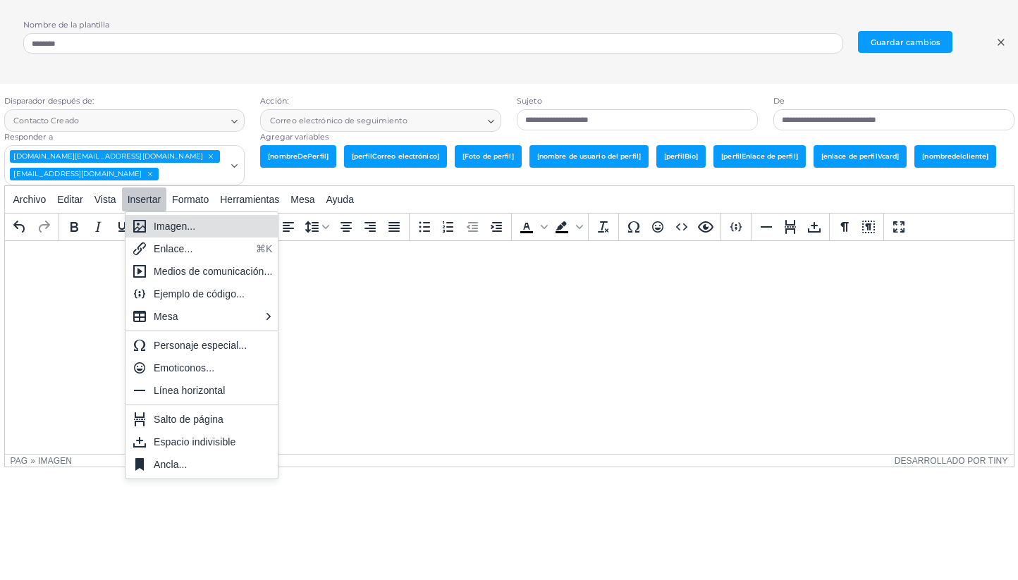
click at [168, 226] on font "Imagen..." at bounding box center [175, 226] width 42 height 11
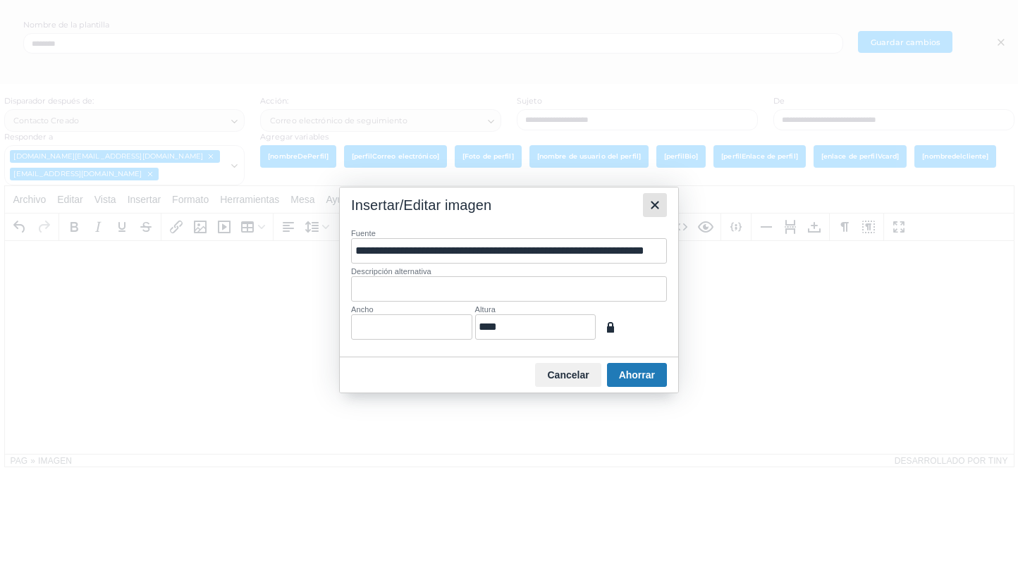
click at [659, 210] on icon "Cerca" at bounding box center [655, 205] width 17 height 17
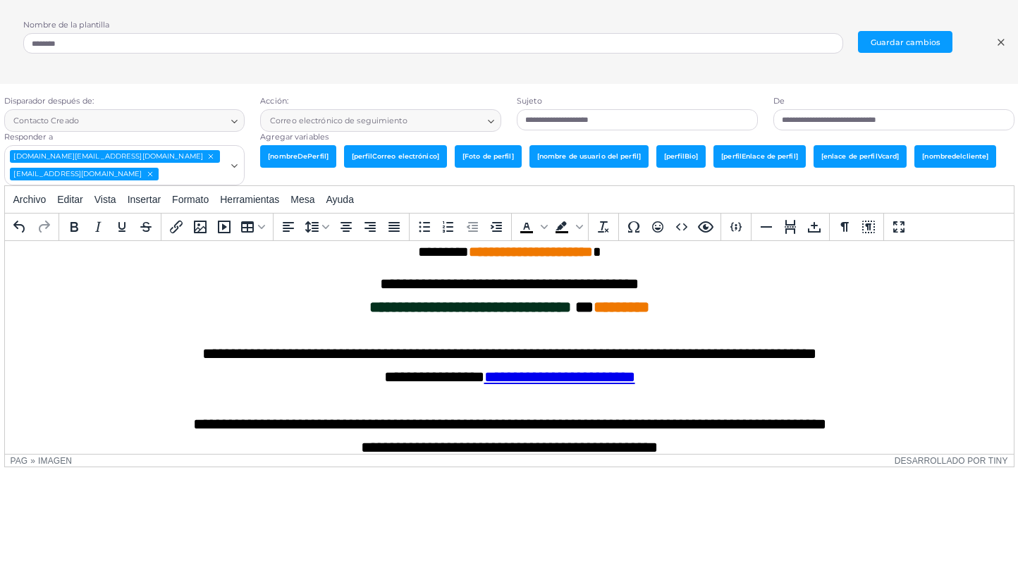
scroll to position [0, 0]
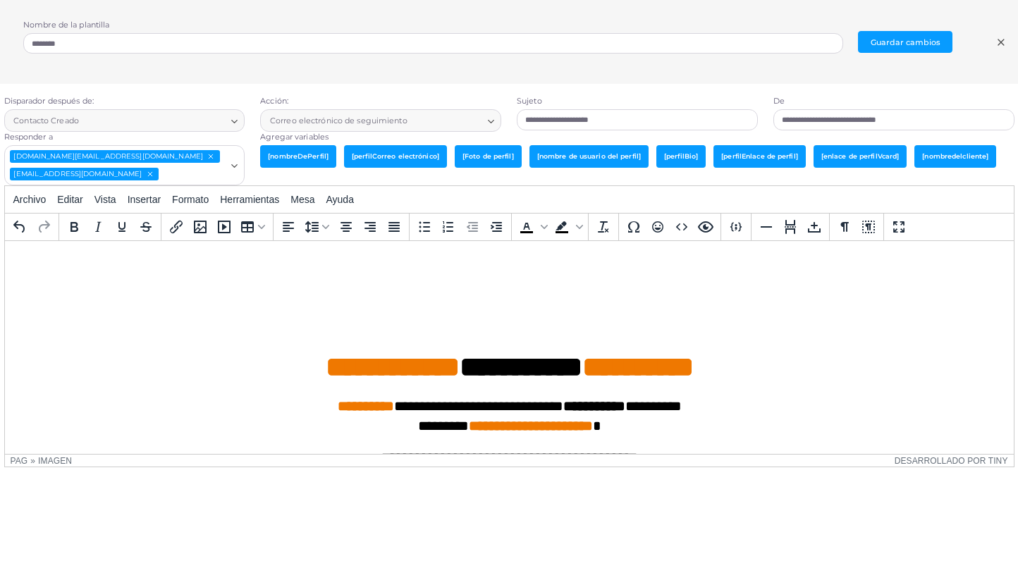
click at [1003, 39] on icon at bounding box center [1001, 42] width 11 height 11
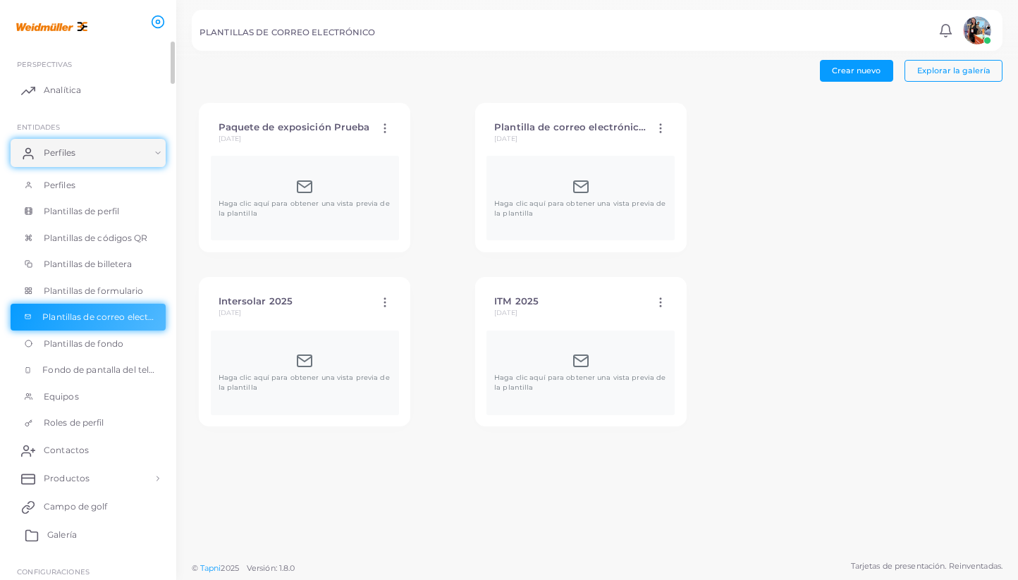
click at [85, 541] on link "Galería" at bounding box center [88, 535] width 155 height 28
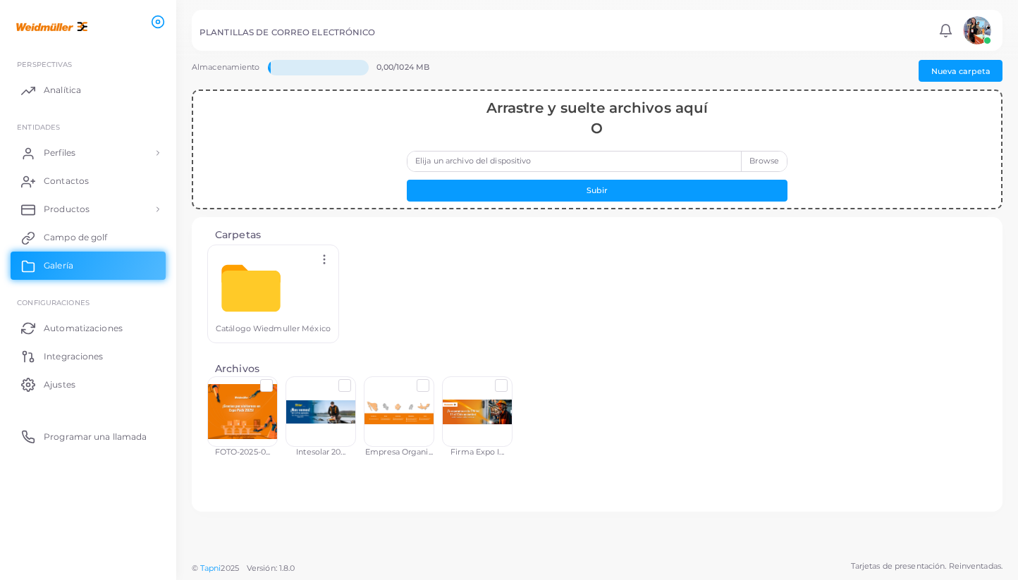
click at [513, 380] on label at bounding box center [513, 380] width 0 height 0
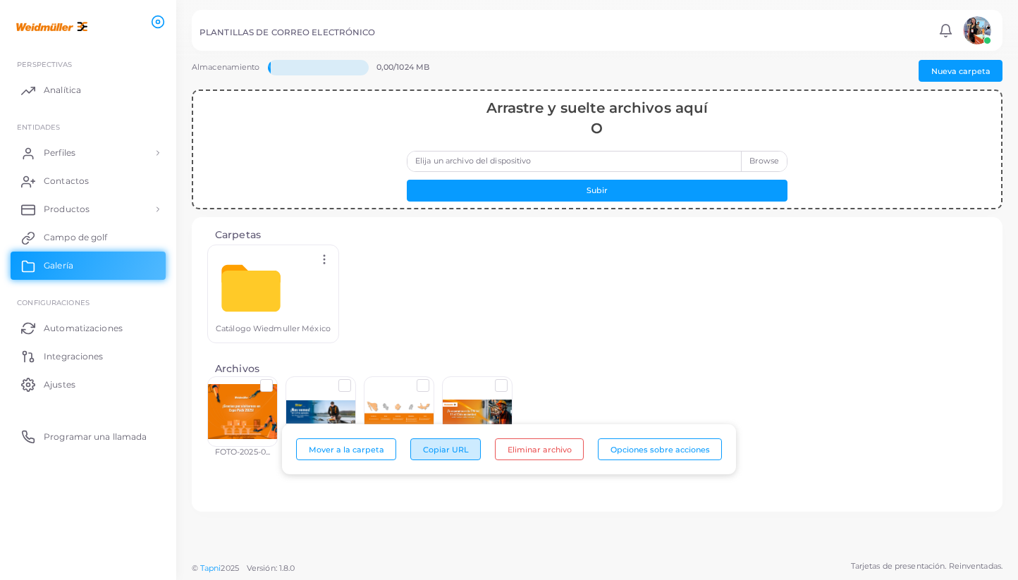
click at [445, 452] on font "Copiar URL" at bounding box center [446, 449] width 46 height 10
click at [76, 158] on span "Perfiles" at bounding box center [63, 153] width 32 height 13
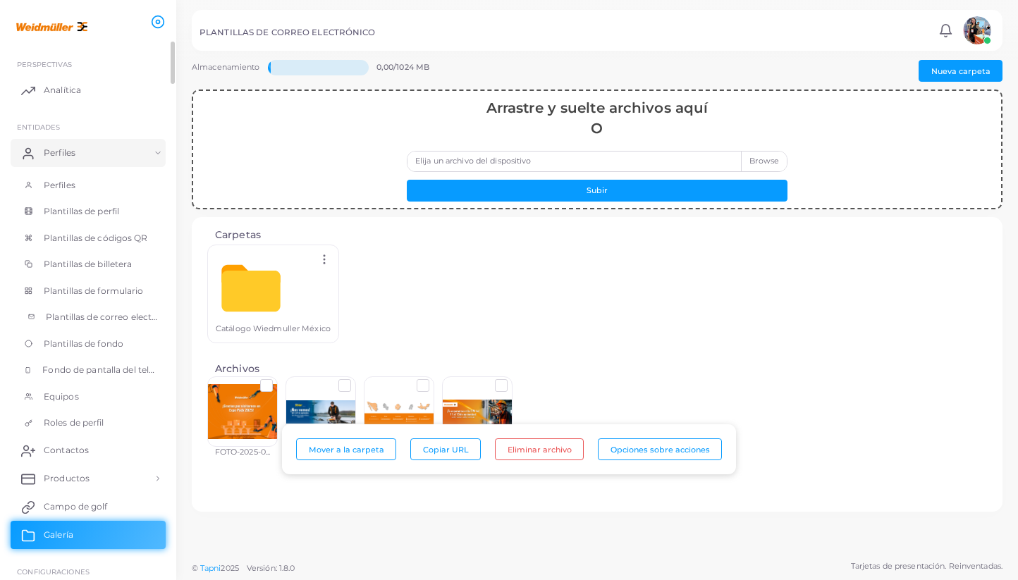
click at [79, 324] on link "Plantillas de correo electrónico" at bounding box center [88, 317] width 155 height 27
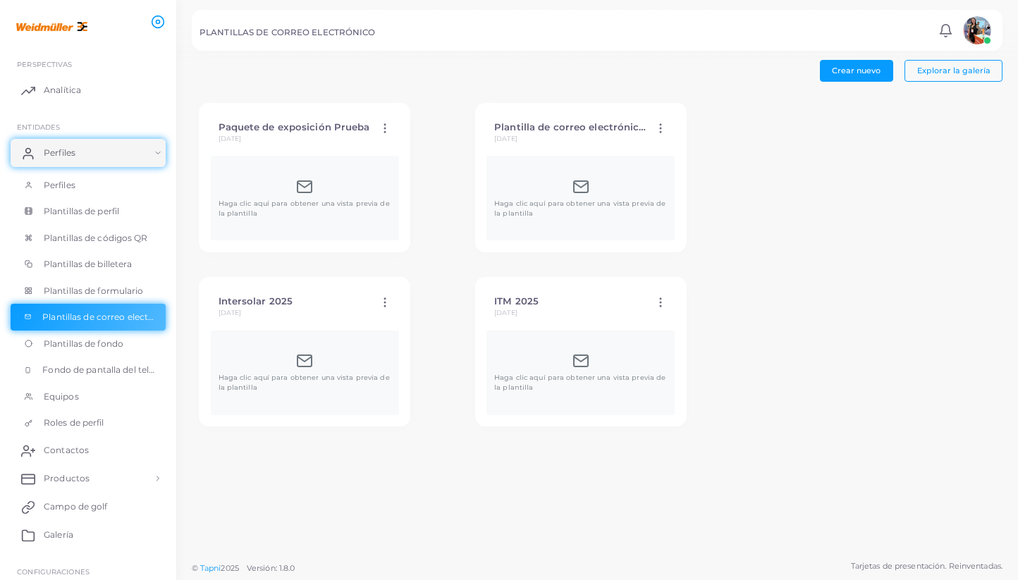
click at [487, 334] on div "Haga clic aquí para obtener una vista previa de la plantilla" at bounding box center [581, 373] width 188 height 85
click at [487, 350] on div "Haga clic aquí para obtener una vista previa de la plantilla" at bounding box center [581, 373] width 188 height 85
click at [574, 360] on polyline at bounding box center [581, 359] width 14 height 5
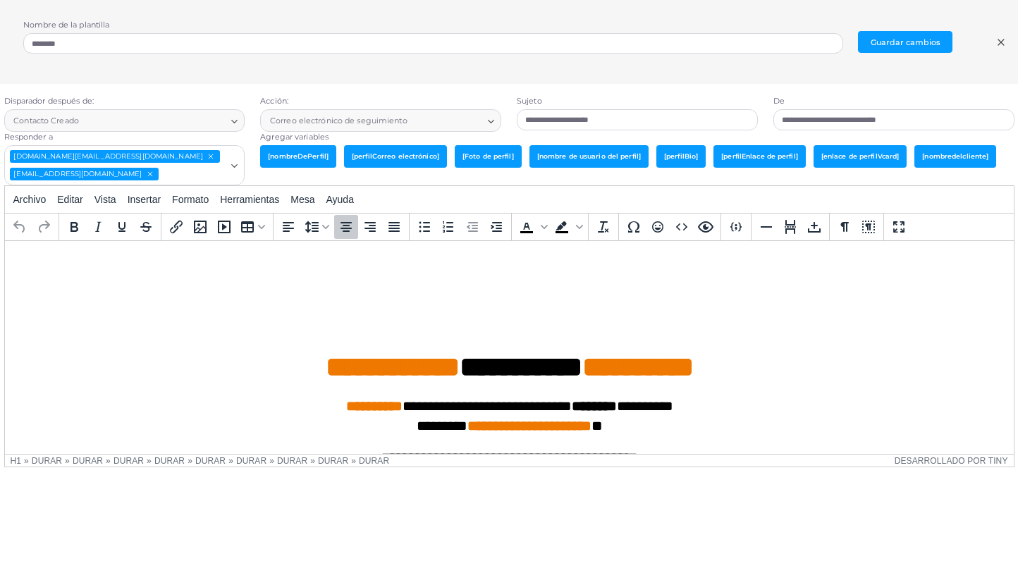
click at [399, 320] on h1 "**********" at bounding box center [509, 332] width 987 height 106
click at [470, 280] on h1 "**********" at bounding box center [509, 332] width 987 height 106
click at [181, 226] on icon "Insertar/editar enlace" at bounding box center [176, 227] width 13 height 13
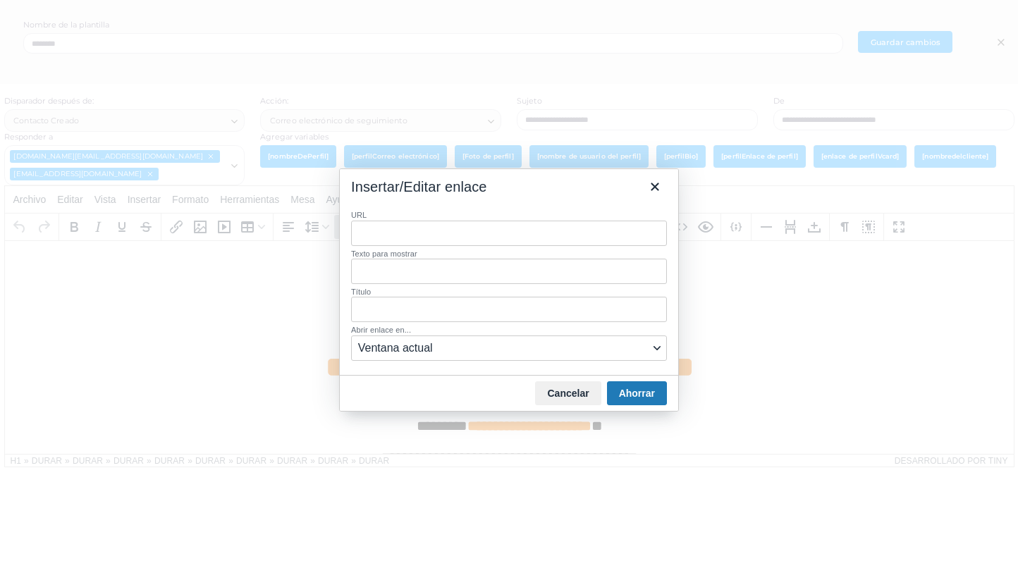
click at [389, 230] on input "URL" at bounding box center [509, 233] width 316 height 25
type input "**********"
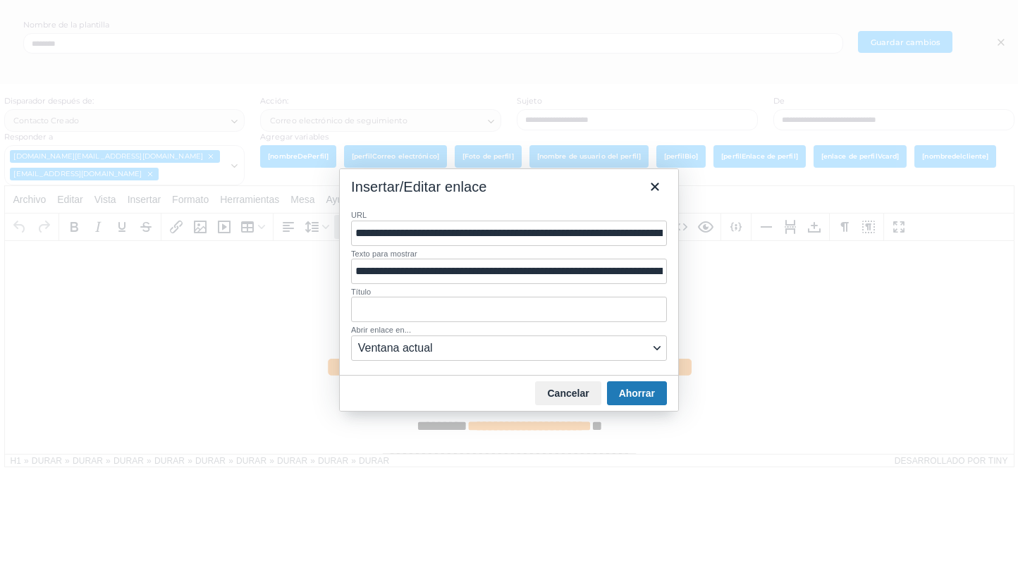
scroll to position [0, 614]
type input "**********"
click at [606, 355] on span "Current window" at bounding box center [503, 348] width 291 height 17
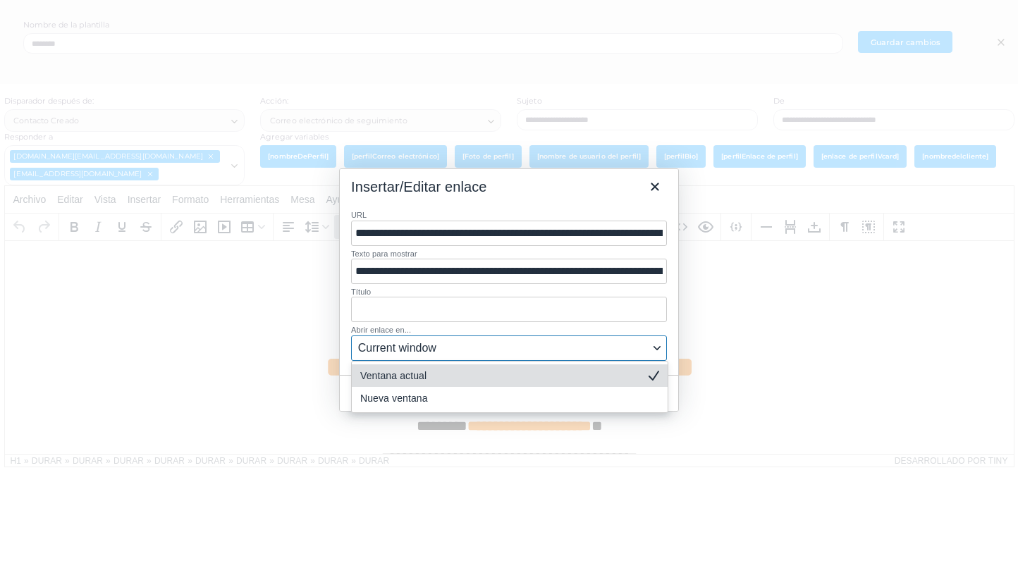
click at [605, 357] on button "Current window" at bounding box center [509, 348] width 316 height 25
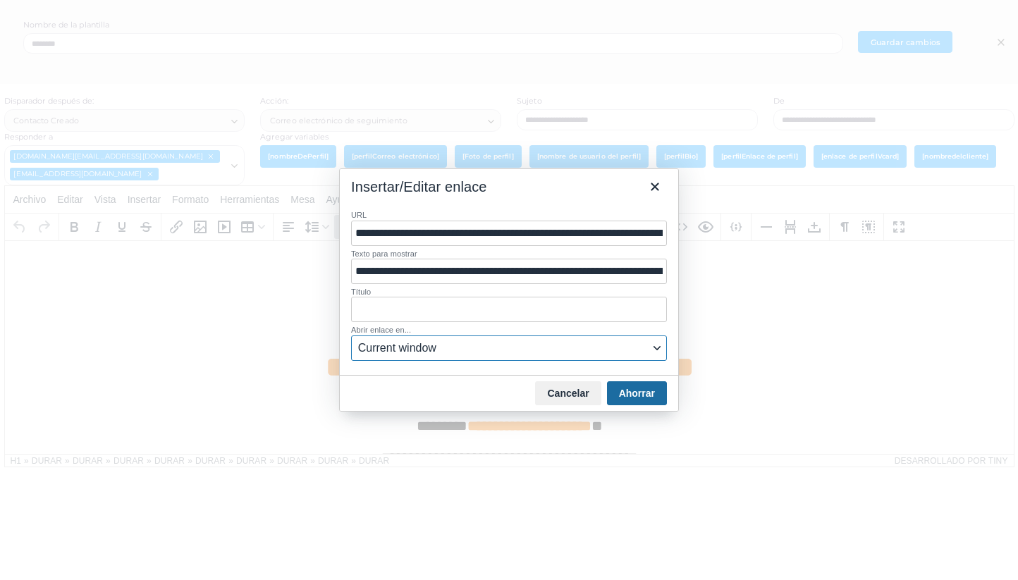
click at [643, 393] on font "Ahorrar" at bounding box center [637, 393] width 36 height 11
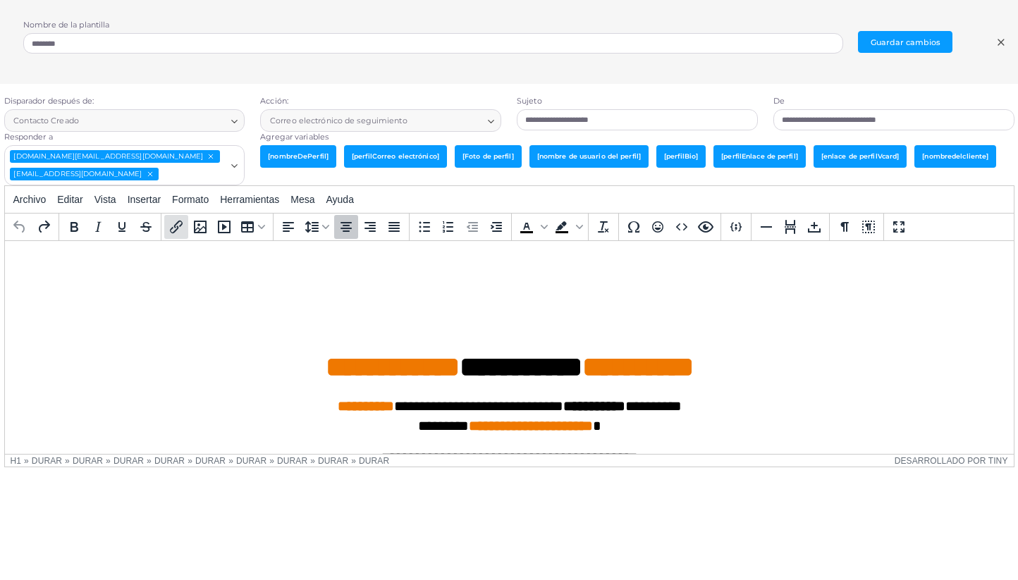
click at [175, 226] on icon "Insertar/editar enlace" at bounding box center [176, 227] width 17 height 17
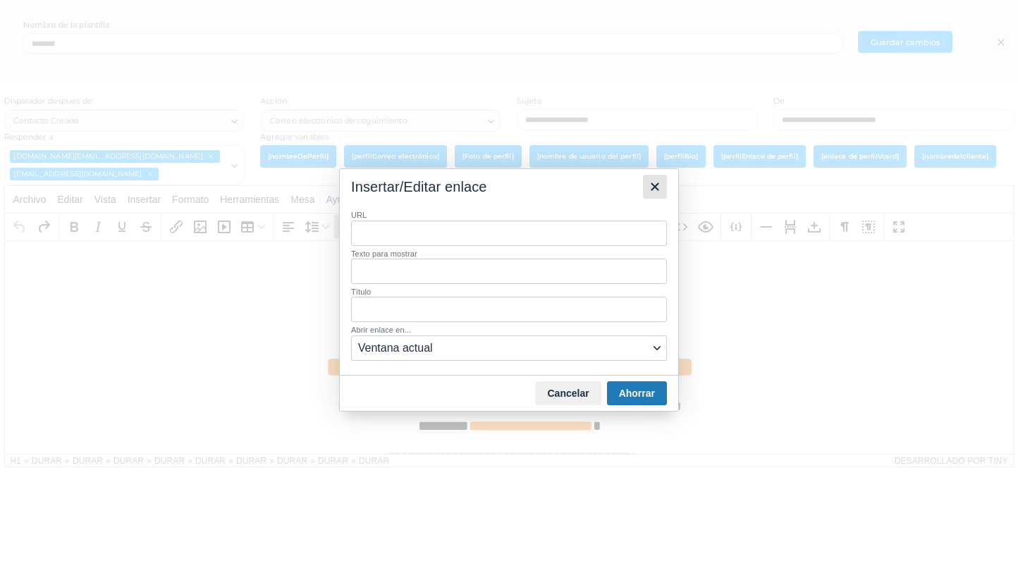
click at [652, 187] on icon "Cerca" at bounding box center [655, 186] width 17 height 17
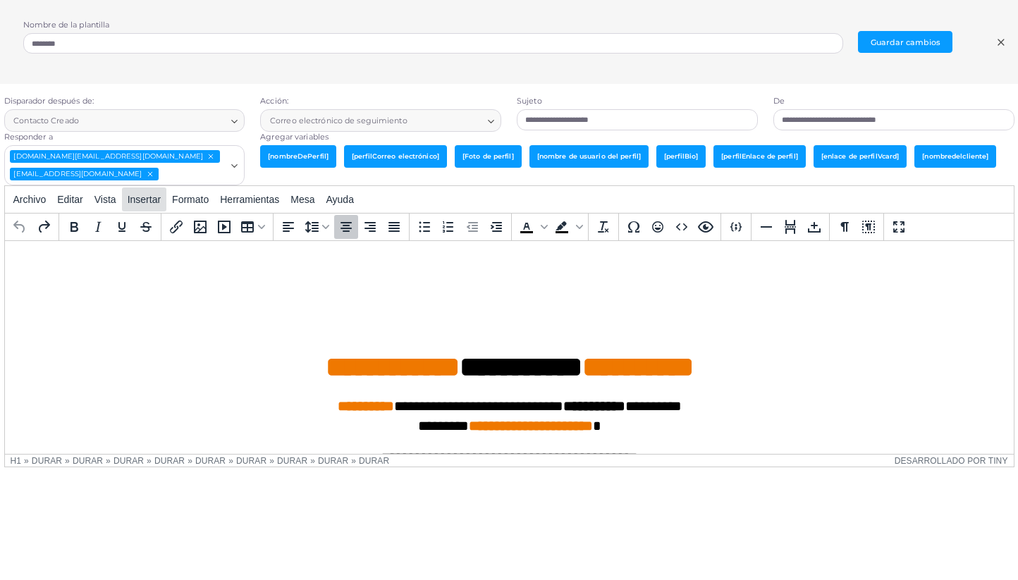
click at [155, 204] on font "Insertar" at bounding box center [144, 199] width 33 height 11
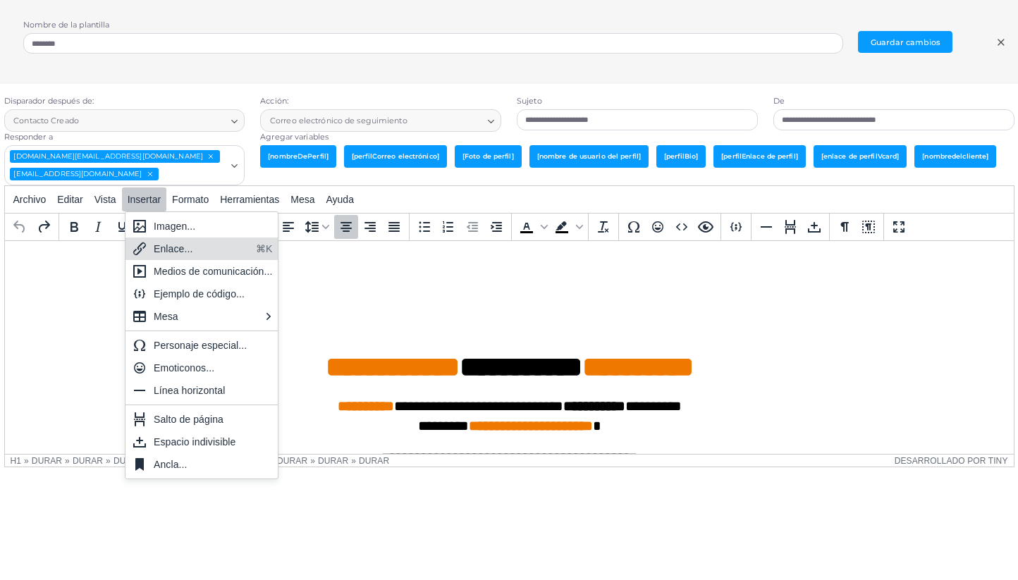
click at [193, 254] on div "Enlace..." at bounding box center [202, 248] width 97 height 17
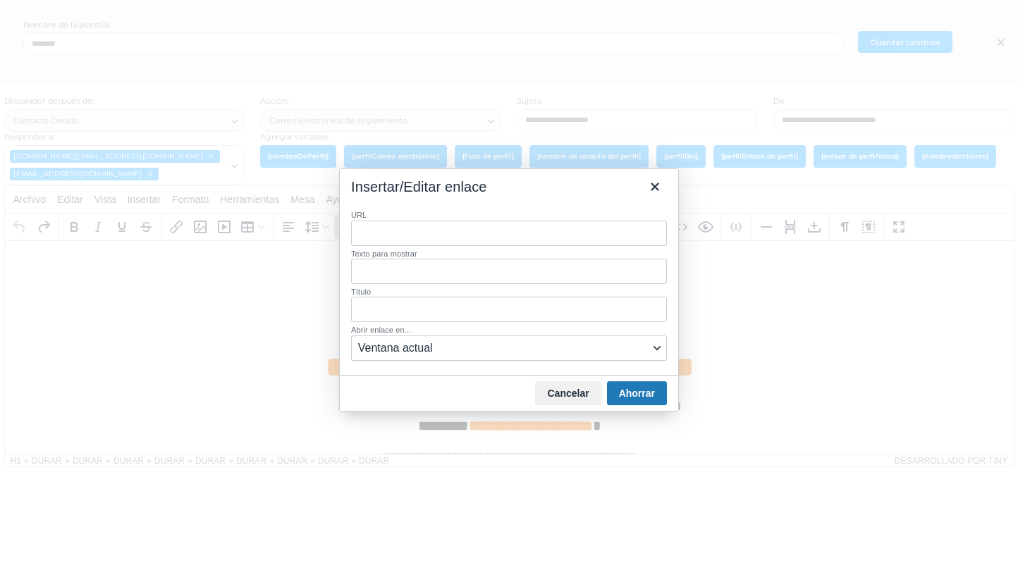
click at [434, 234] on input "URL" at bounding box center [509, 233] width 316 height 25
type input "**********"
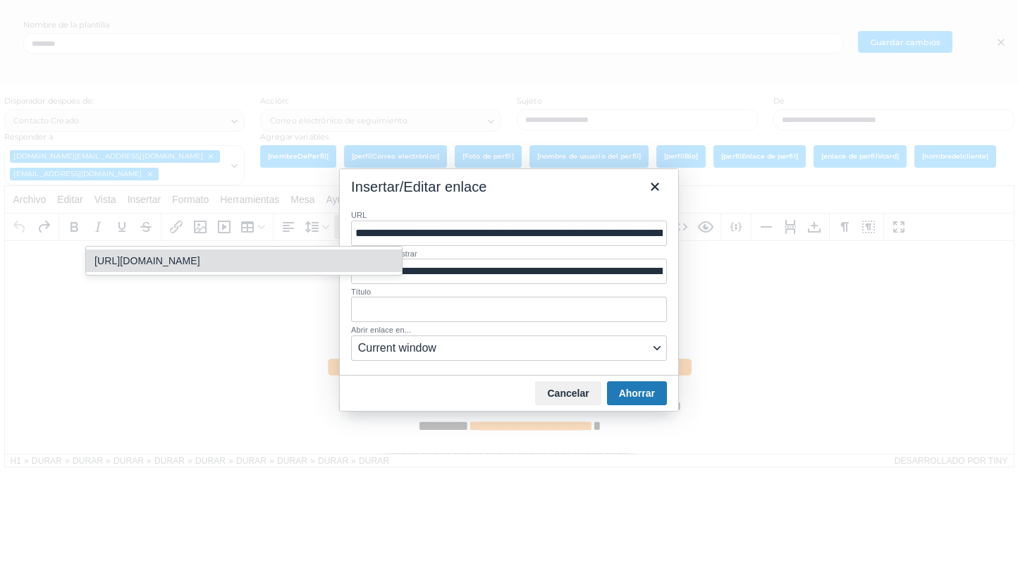
drag, startPoint x: 666, startPoint y: 234, endPoint x: 310, endPoint y: 226, distance: 356.2
click at [310, 226] on div "**********" at bounding box center [509, 290] width 1018 height 580
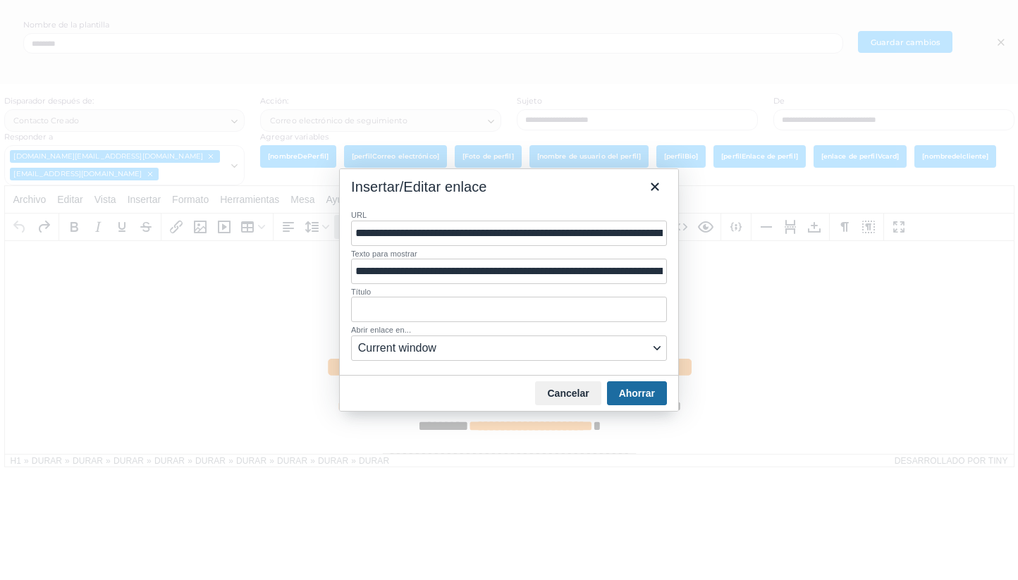
click at [643, 389] on font "Ahorrar" at bounding box center [637, 393] width 36 height 11
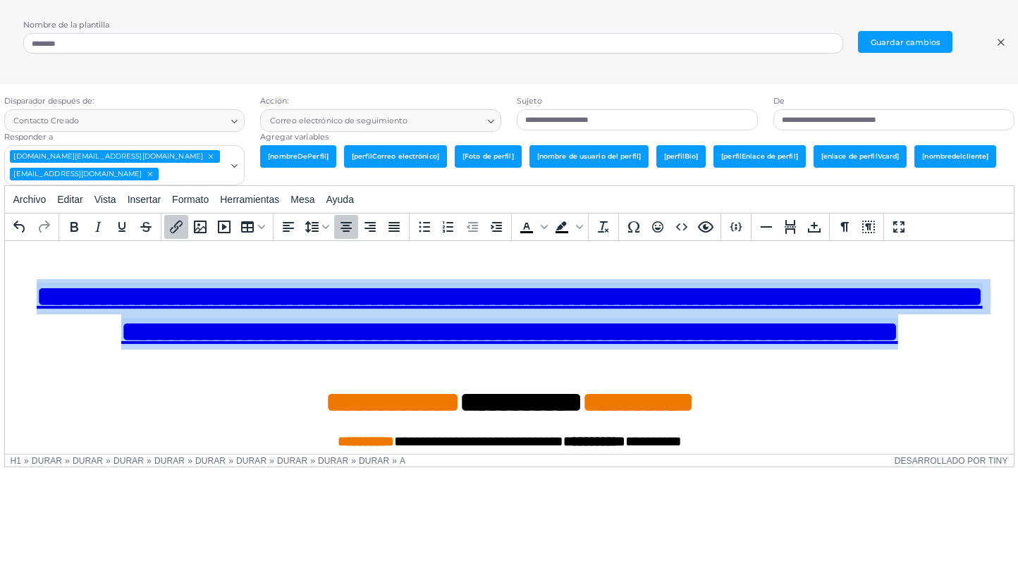
drag, startPoint x: 749, startPoint y: 375, endPoint x: 47, endPoint y: 296, distance: 706.1
click at [47, 296] on h1 "**********" at bounding box center [509, 349] width 987 height 141
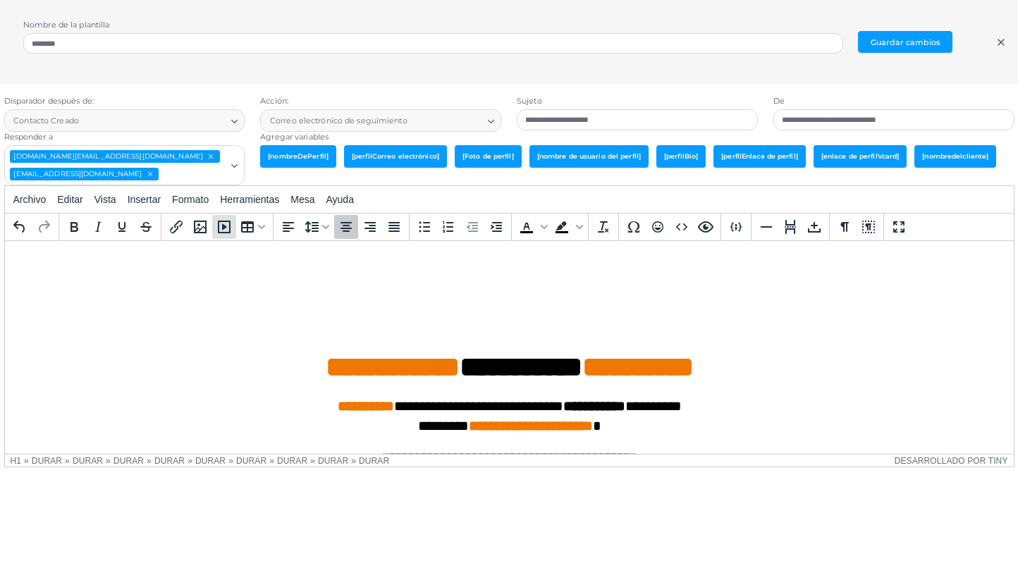
click at [216, 227] on icon "Insertar/editar medios" at bounding box center [224, 227] width 17 height 17
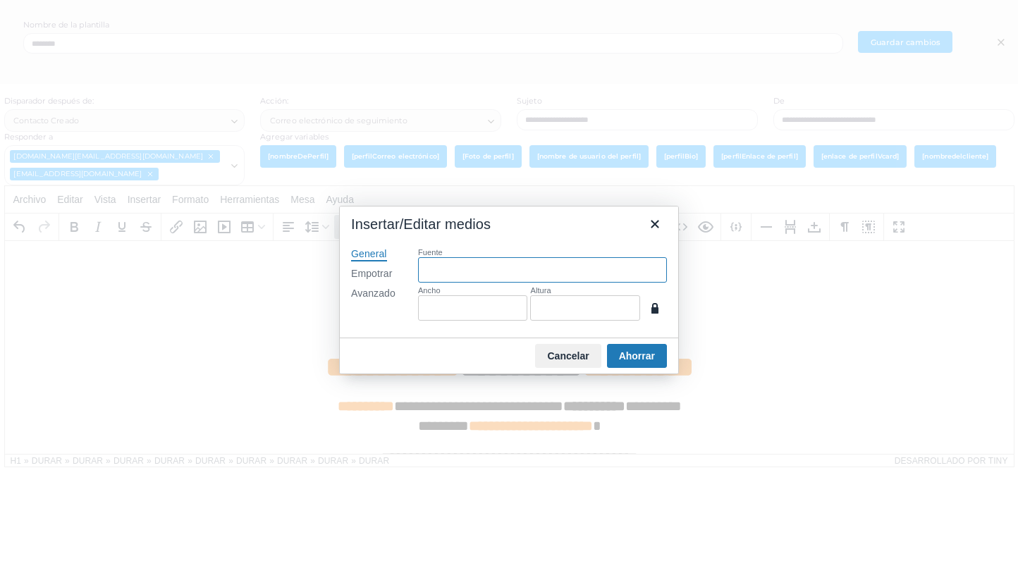
click at [522, 274] on input "Fuente" at bounding box center [542, 269] width 249 height 25
click at [432, 226] on font "Insertar/Editar medios" at bounding box center [421, 224] width 140 height 16
click at [475, 324] on div "Fuente [PERSON_NAME]" at bounding box center [542, 288] width 249 height 80
drag, startPoint x: 568, startPoint y: 350, endPoint x: 502, endPoint y: 73, distance: 285.5
click at [568, 350] on font "Cancelar" at bounding box center [568, 355] width 42 height 11
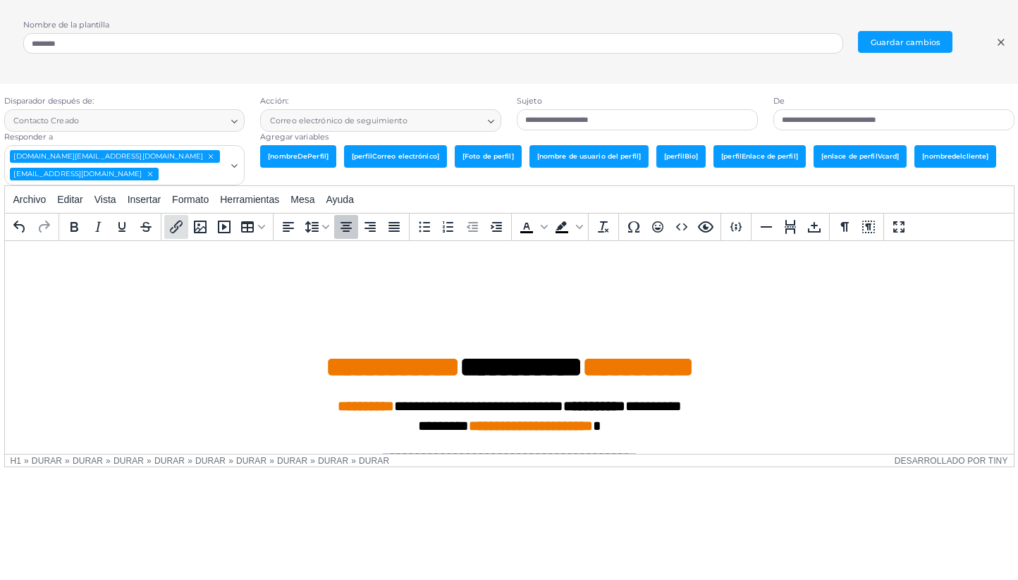
click at [173, 235] on icon "Insertar/editar enlace" at bounding box center [176, 227] width 17 height 17
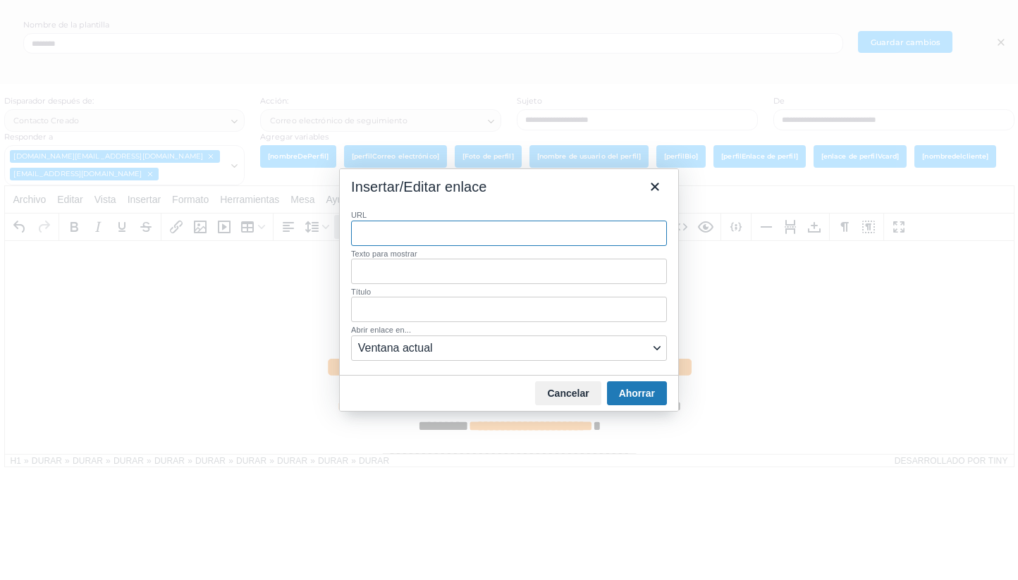
click at [428, 226] on input "URL" at bounding box center [509, 233] width 316 height 25
click at [480, 273] on input "Texto para mostrar" at bounding box center [509, 271] width 316 height 25
click at [532, 342] on span "Ventana actual" at bounding box center [503, 348] width 291 height 17
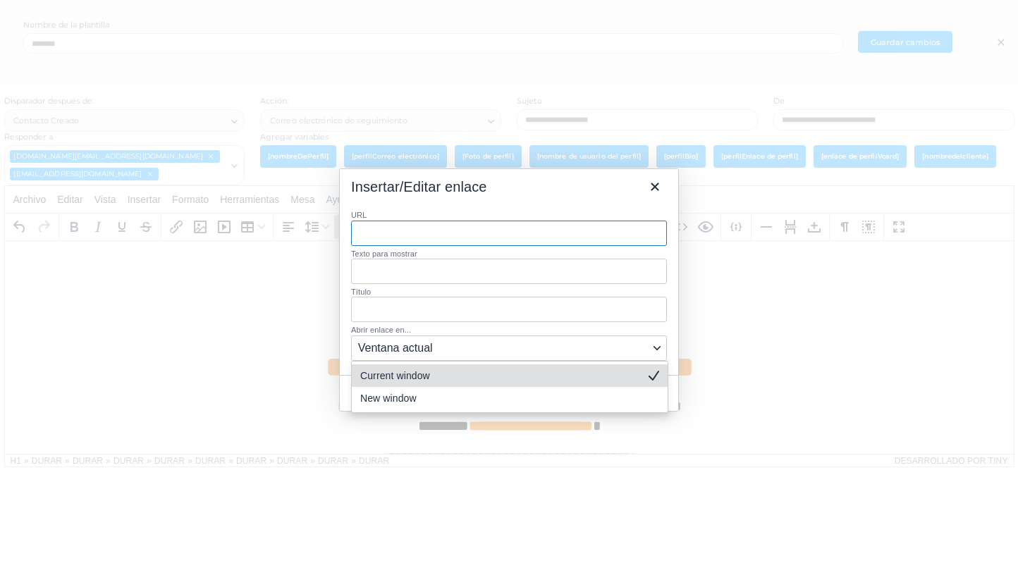
click at [255, 187] on div at bounding box center [509, 290] width 1018 height 580
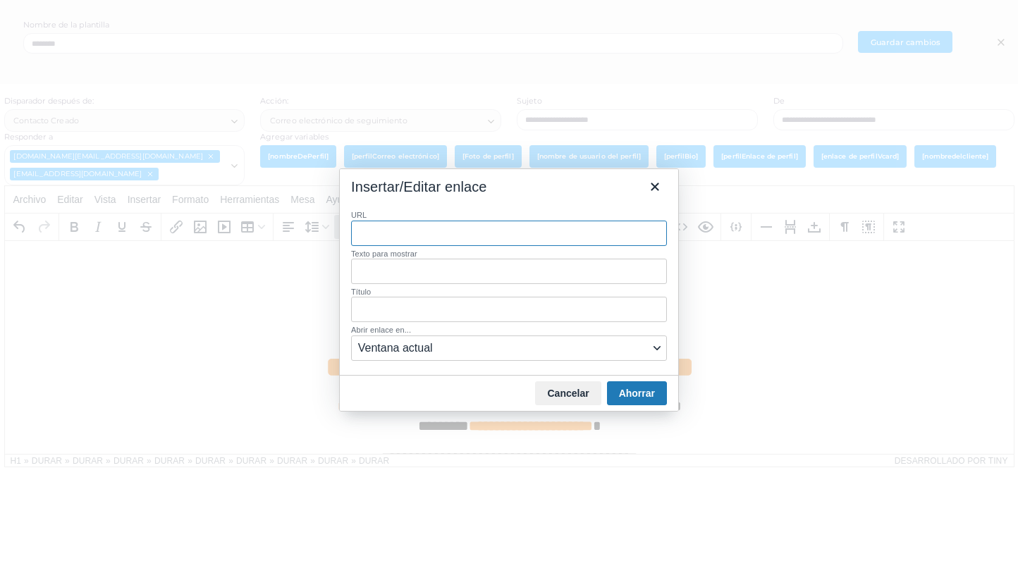
click at [610, 131] on div at bounding box center [509, 290] width 1018 height 580
click at [658, 185] on icon "Cerca" at bounding box center [655, 186] width 17 height 17
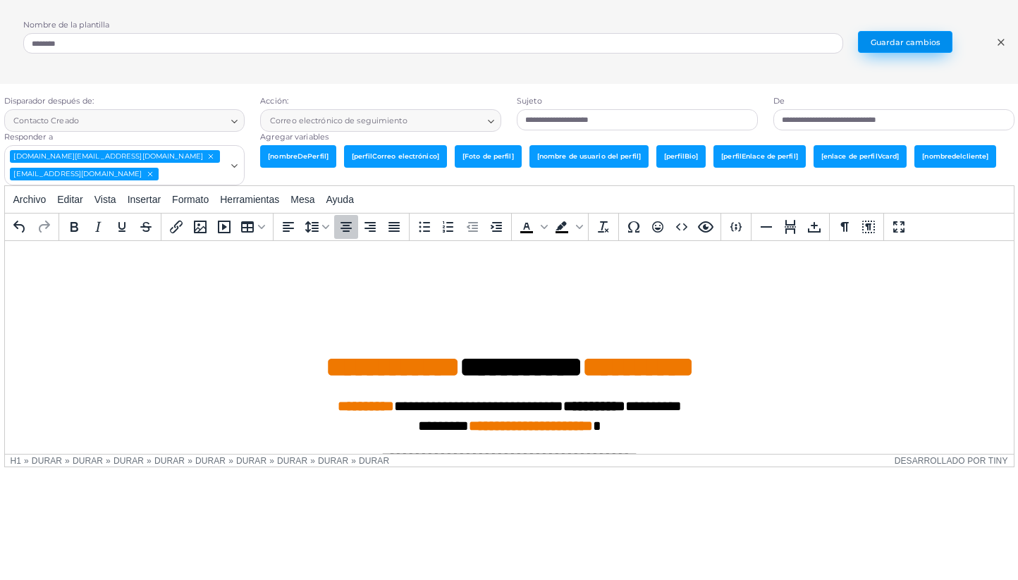
click at [932, 39] on font "Guardar cambios" at bounding box center [906, 42] width 70 height 10
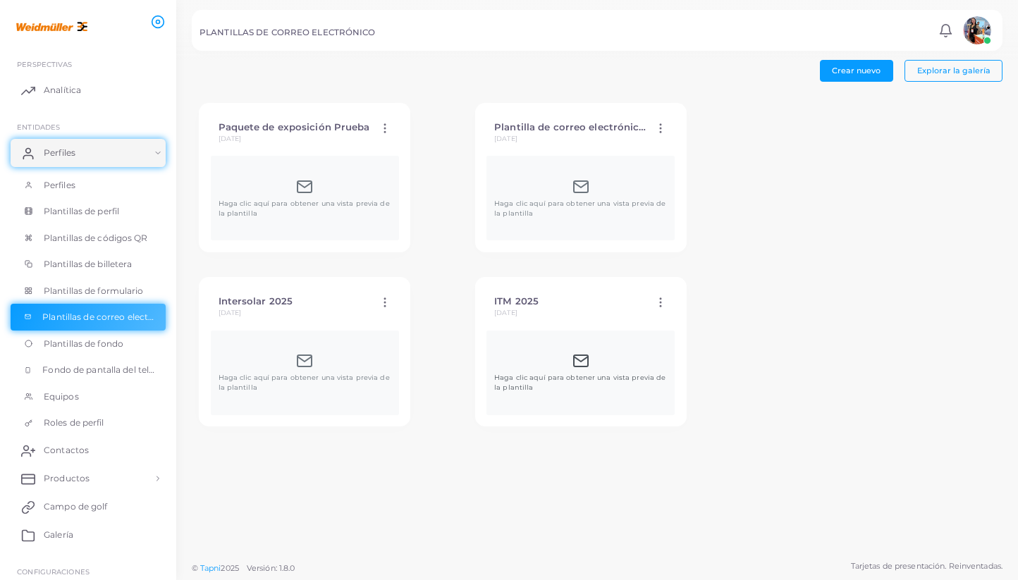
click at [494, 374] on font "Haga clic aquí para obtener una vista previa de la plantilla" at bounding box center [579, 383] width 171 height 18
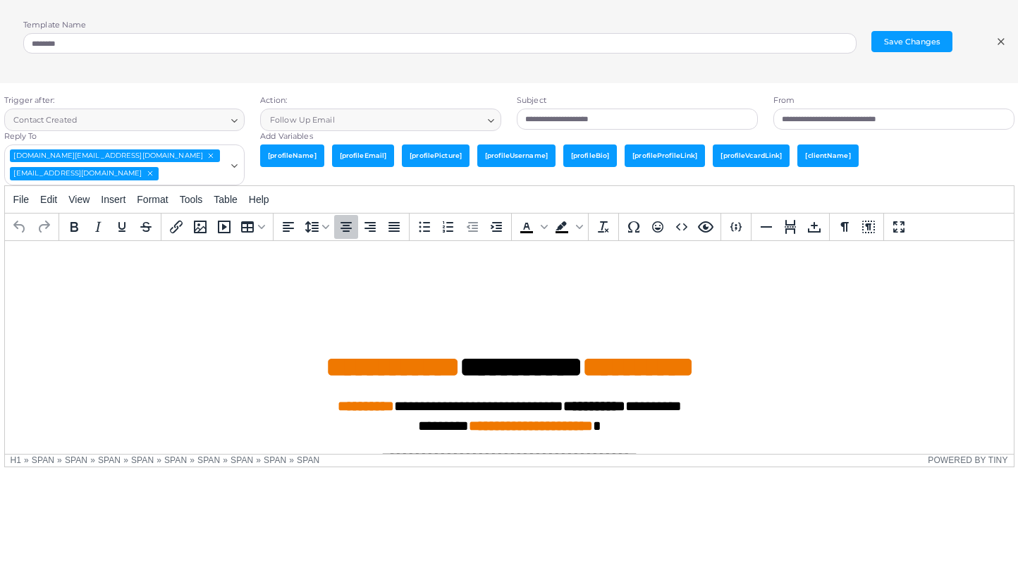
click at [467, 319] on h1 "**********" at bounding box center [509, 332] width 987 height 106
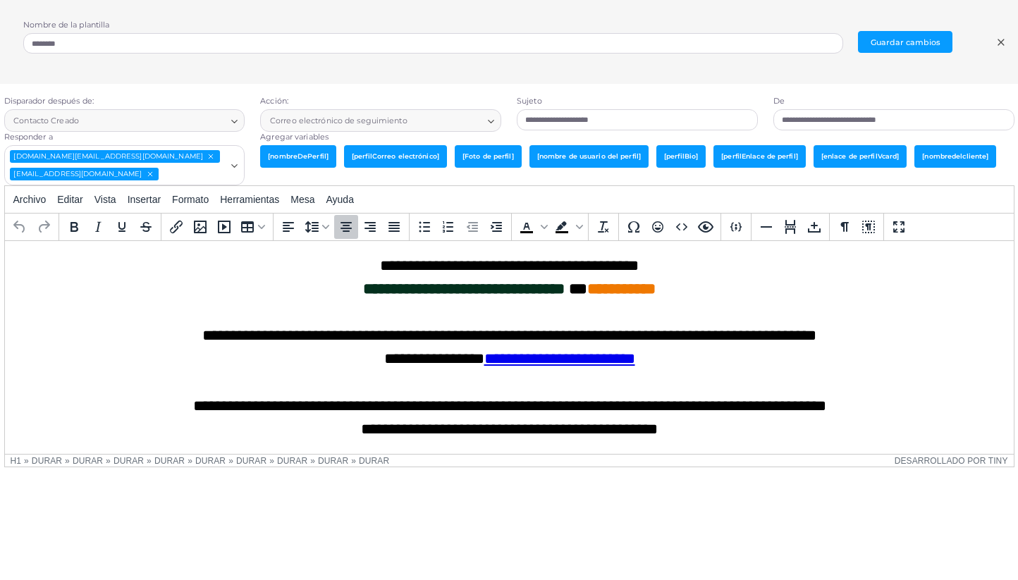
scroll to position [193, 0]
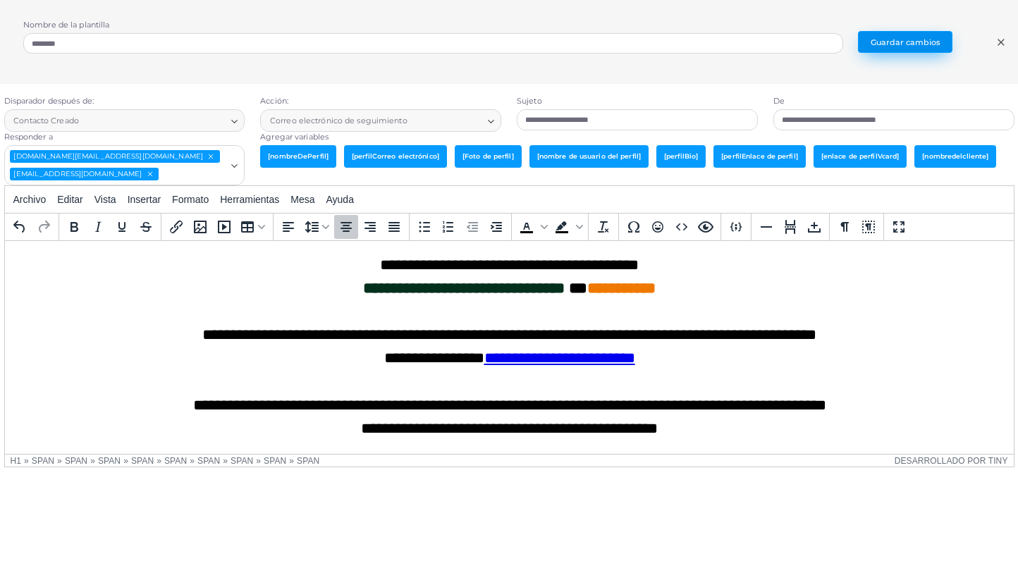
click at [924, 51] on button "Guardar cambios" at bounding box center [905, 42] width 94 height 22
